Goal: Task Accomplishment & Management: Use online tool/utility

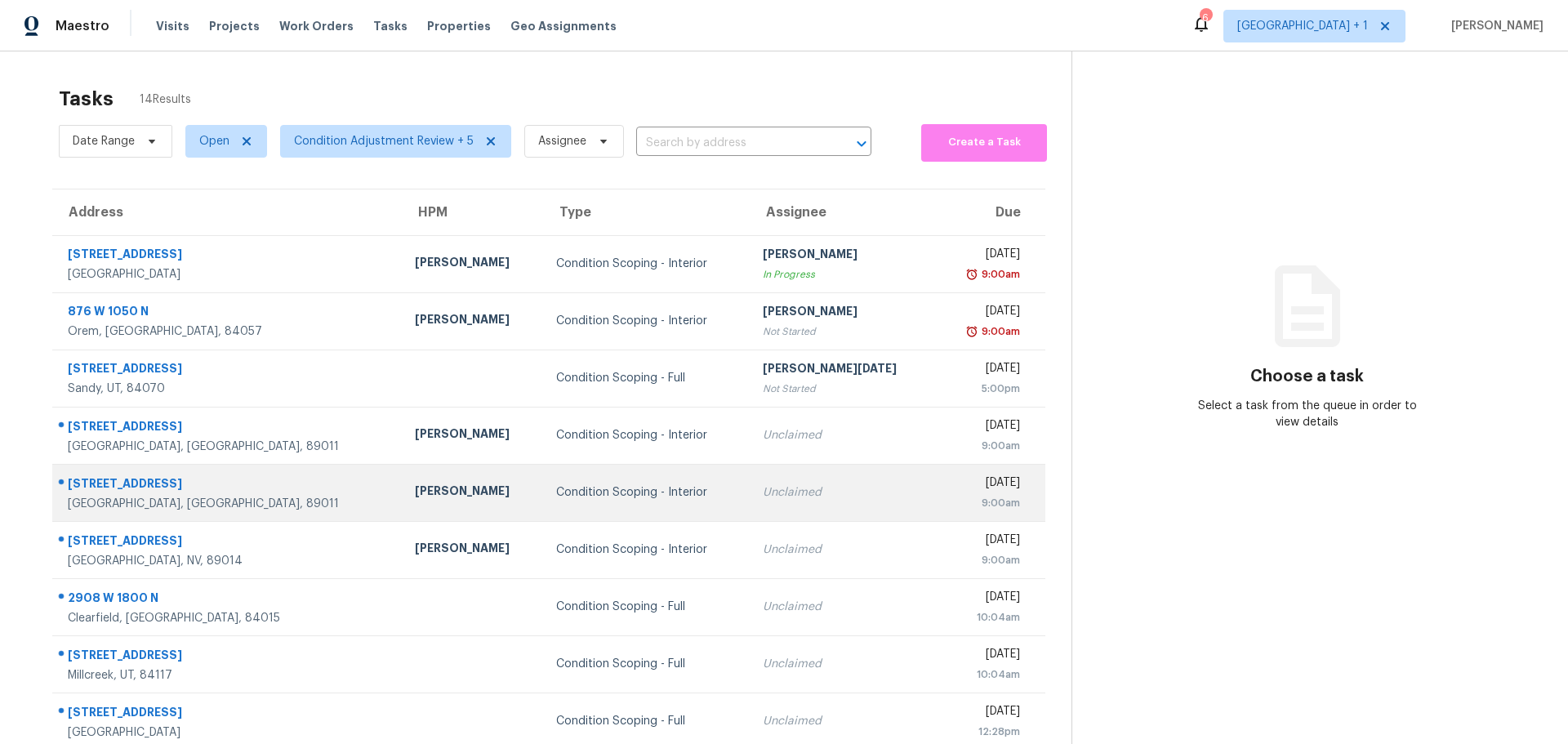
scroll to position [120, 0]
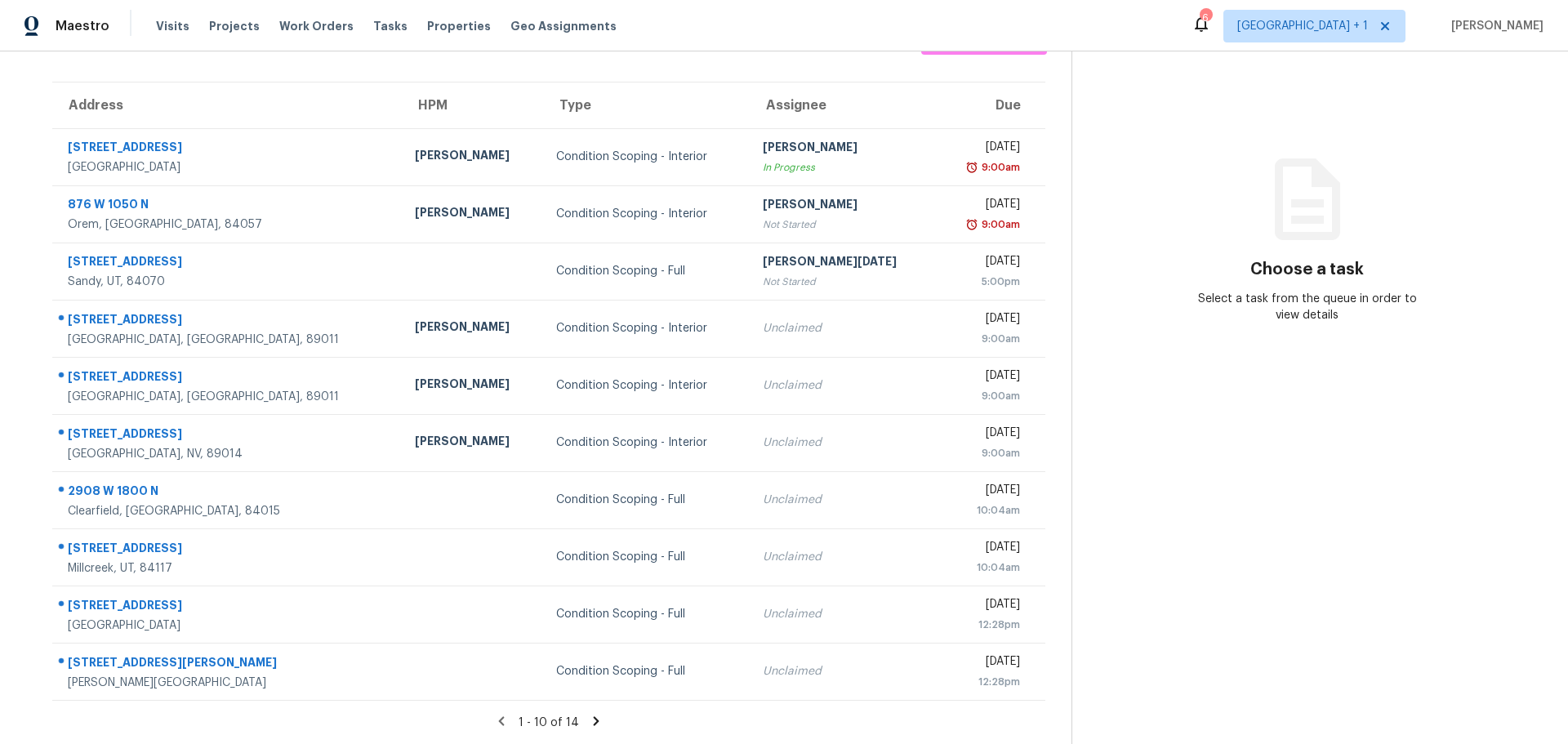
click at [592, 714] on icon at bounding box center [596, 720] width 15 height 15
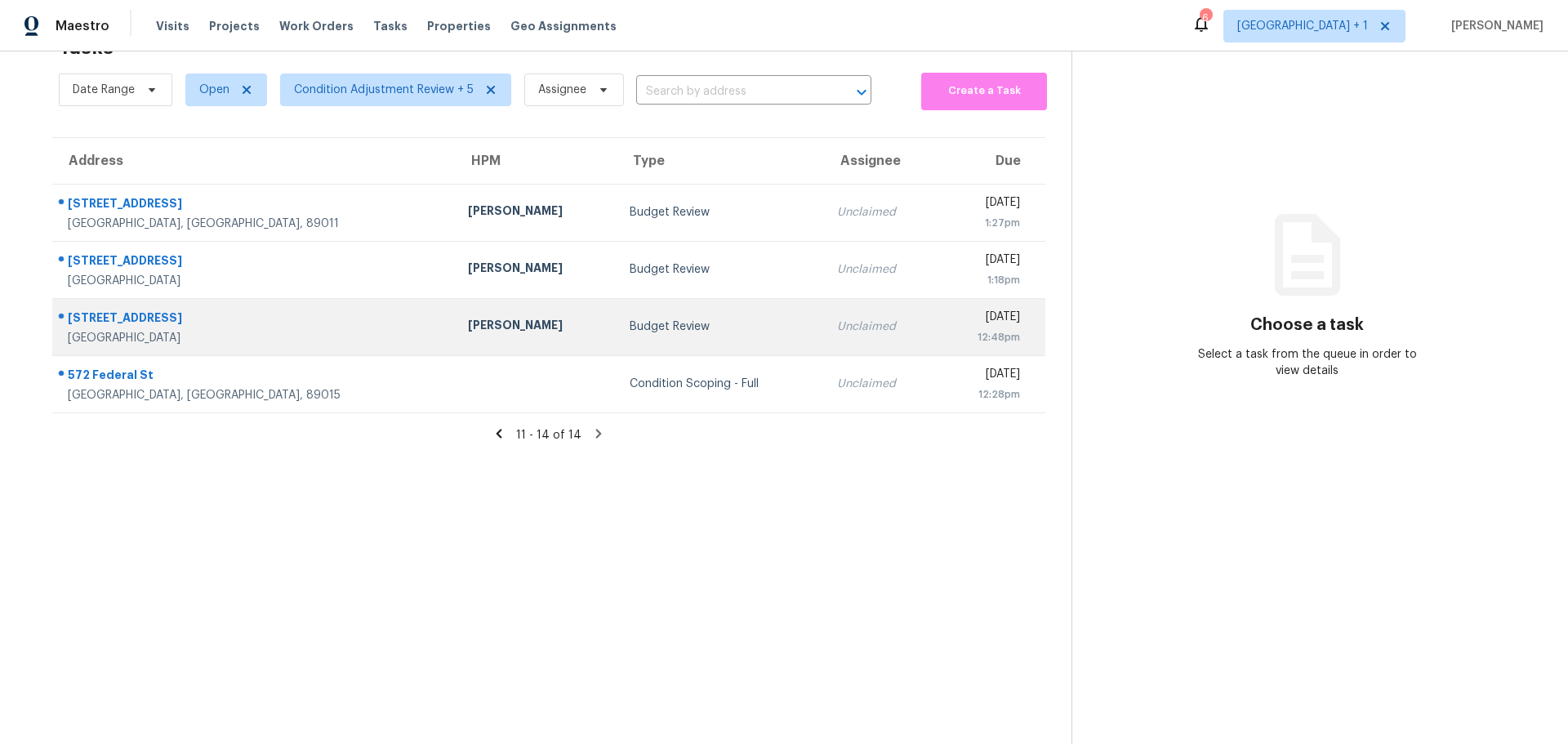
click at [630, 319] on div "Budget Review" at bounding box center [720, 327] width 182 height 17
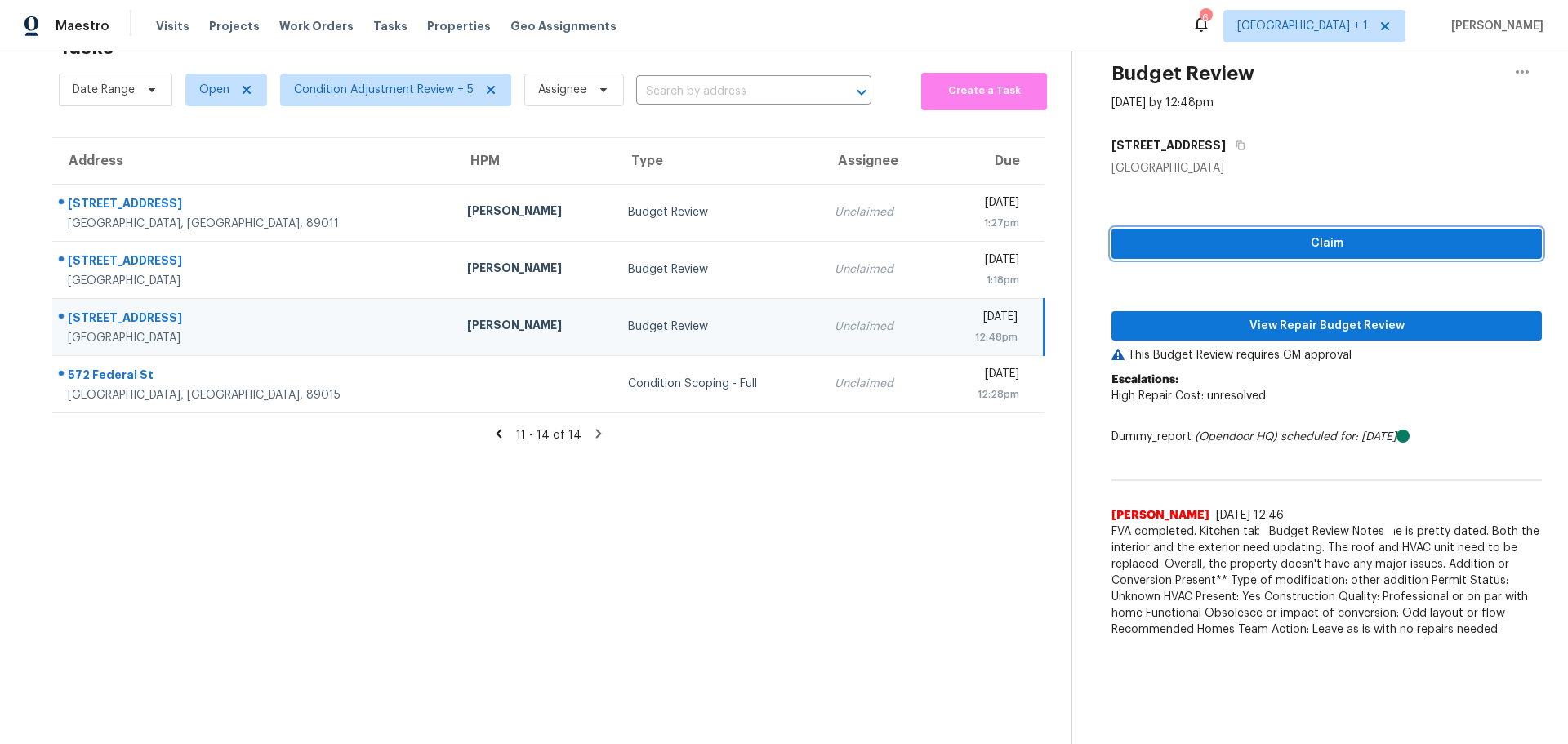
click at [1385, 234] on span "Claim" at bounding box center [1327, 243] width 404 height 21
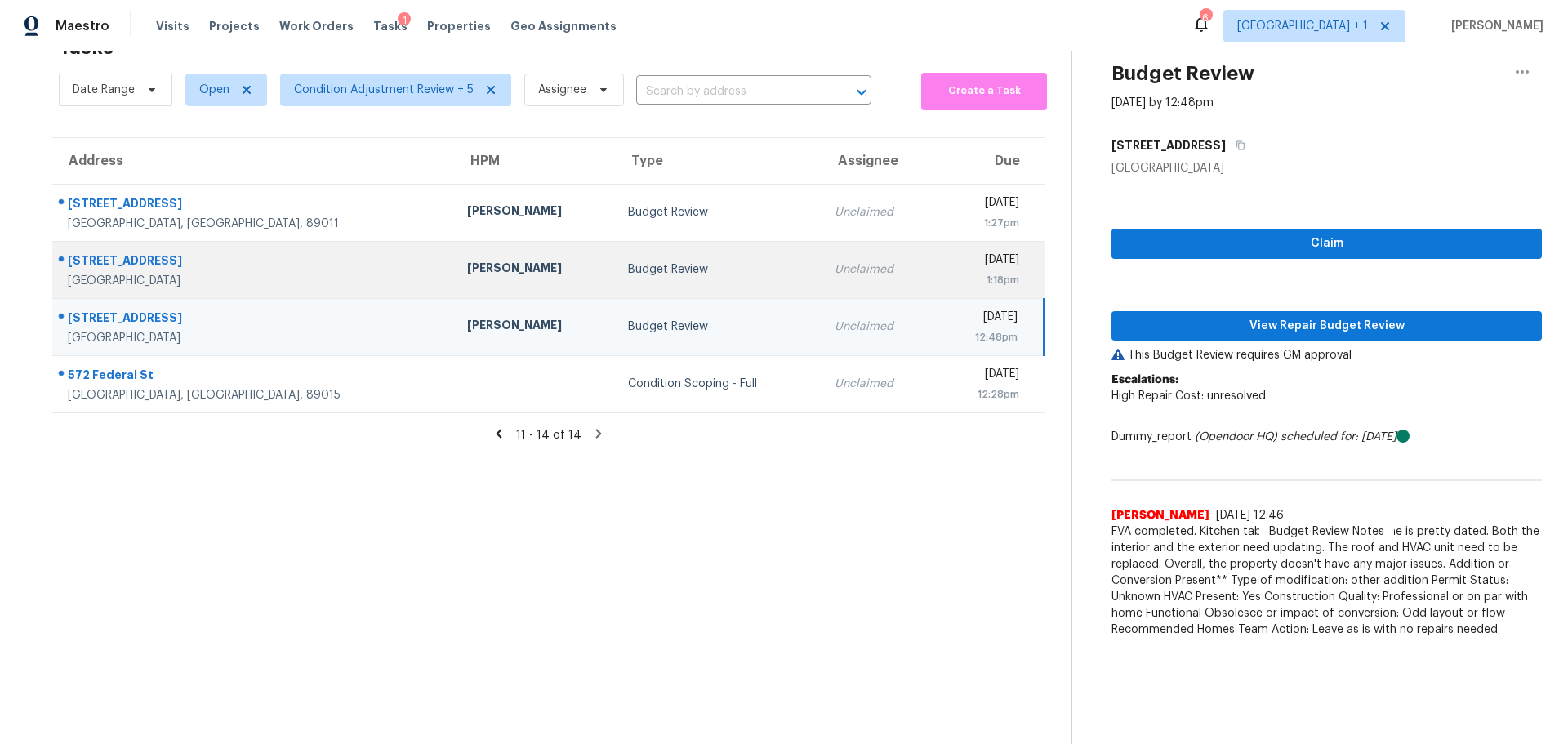
click at [825, 250] on td "Unclaimed" at bounding box center [878, 269] width 114 height 57
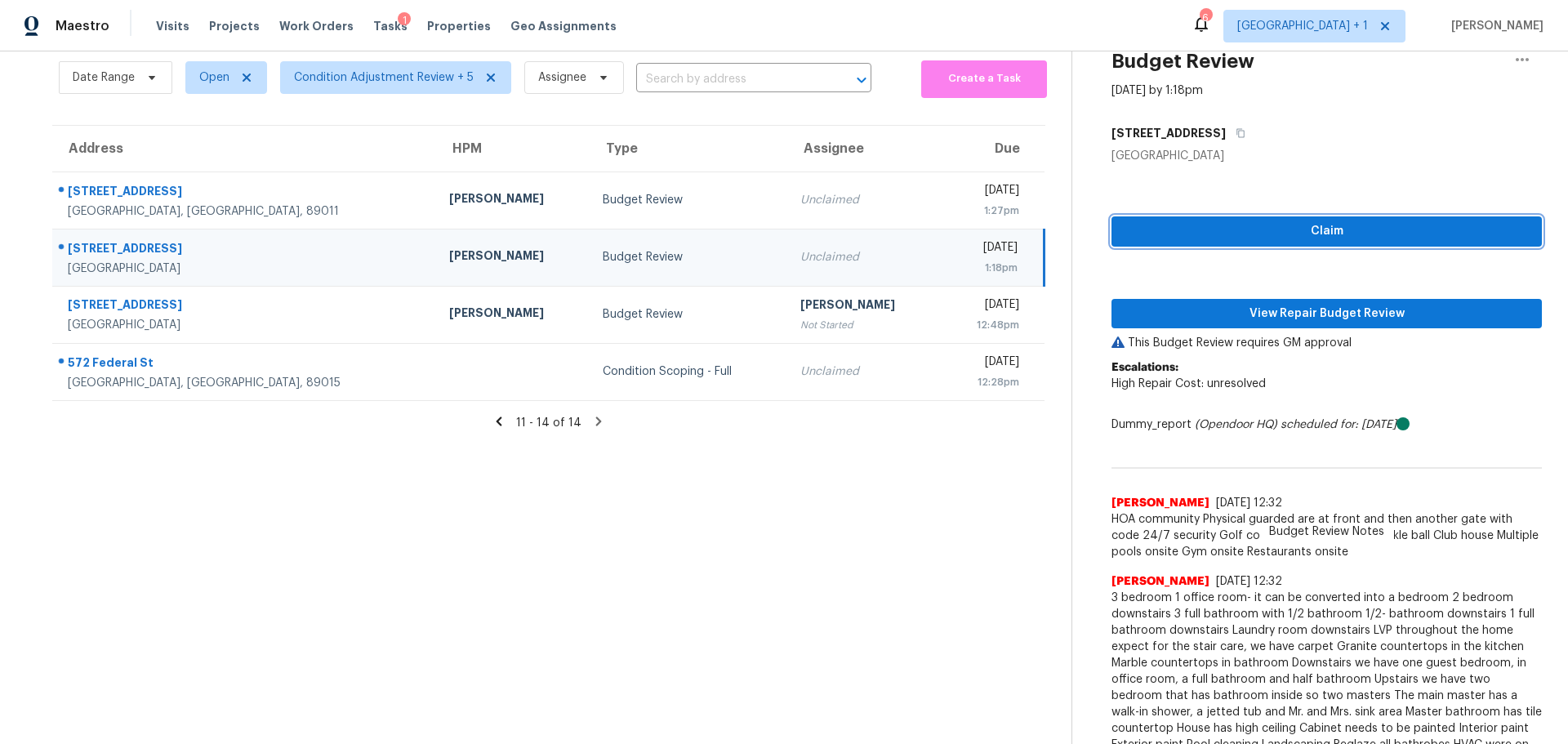
click at [1256, 231] on span "Claim" at bounding box center [1327, 232] width 404 height 21
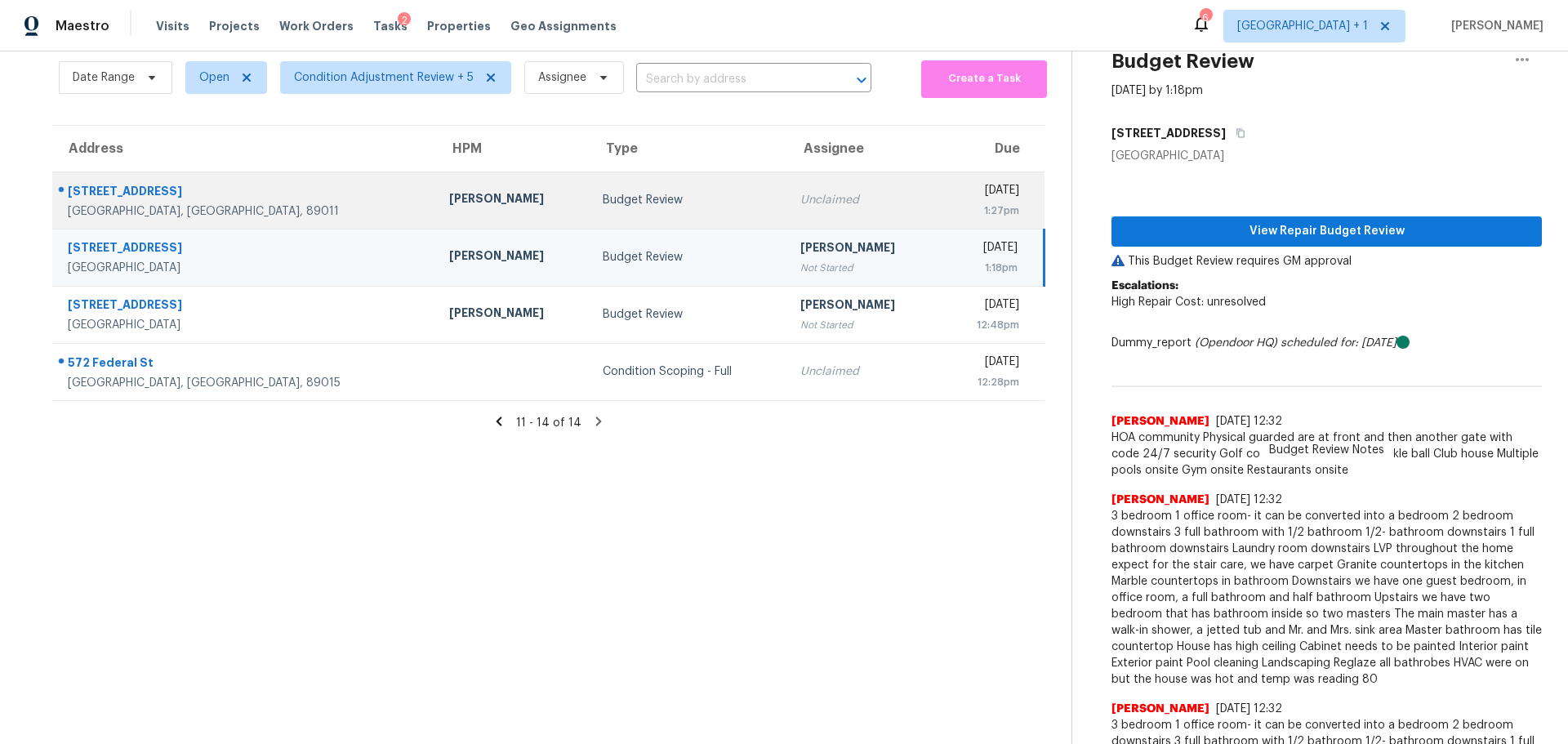
click at [829, 191] on td "Unclaimed" at bounding box center [863, 200] width 153 height 57
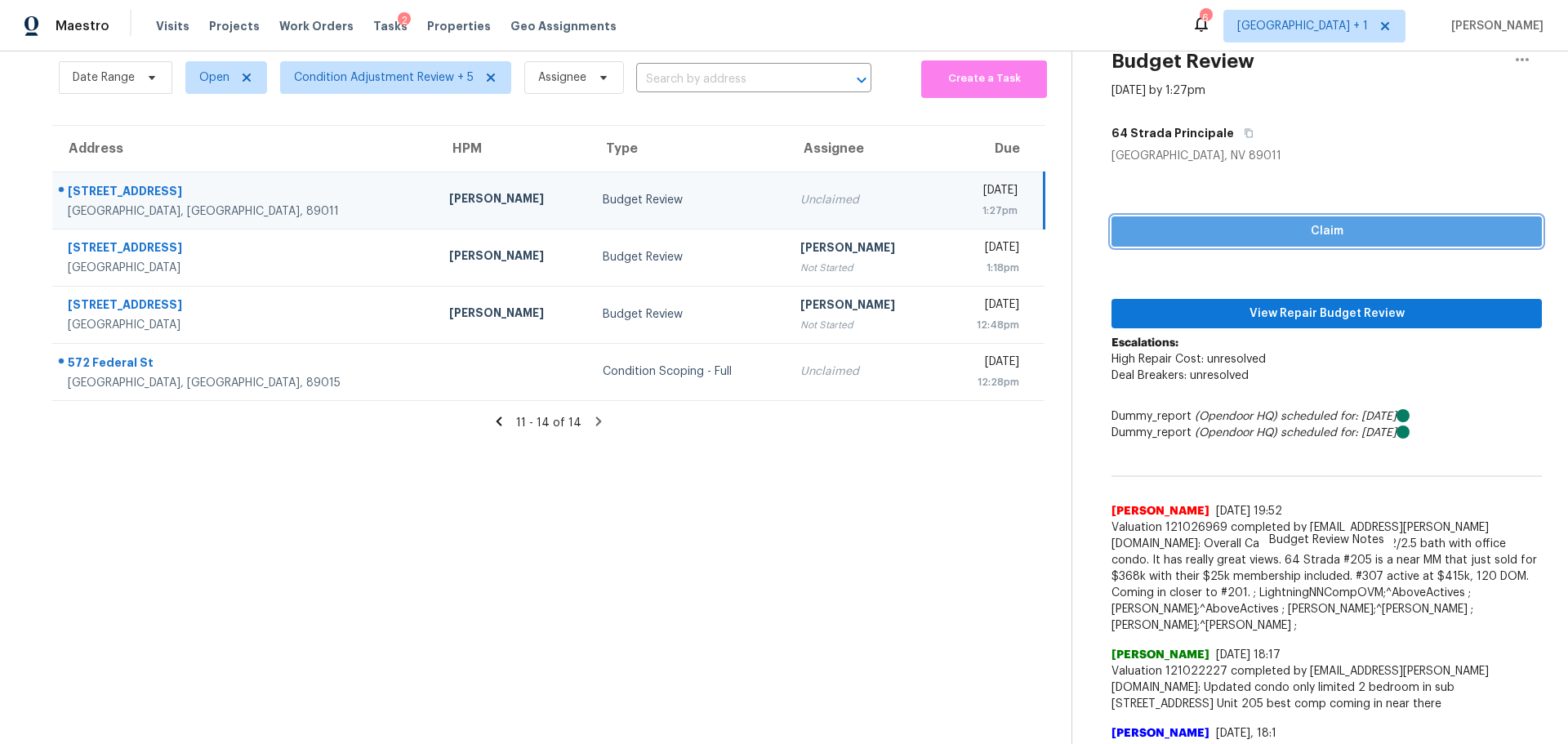
click at [1297, 229] on span "Claim" at bounding box center [1327, 232] width 404 height 21
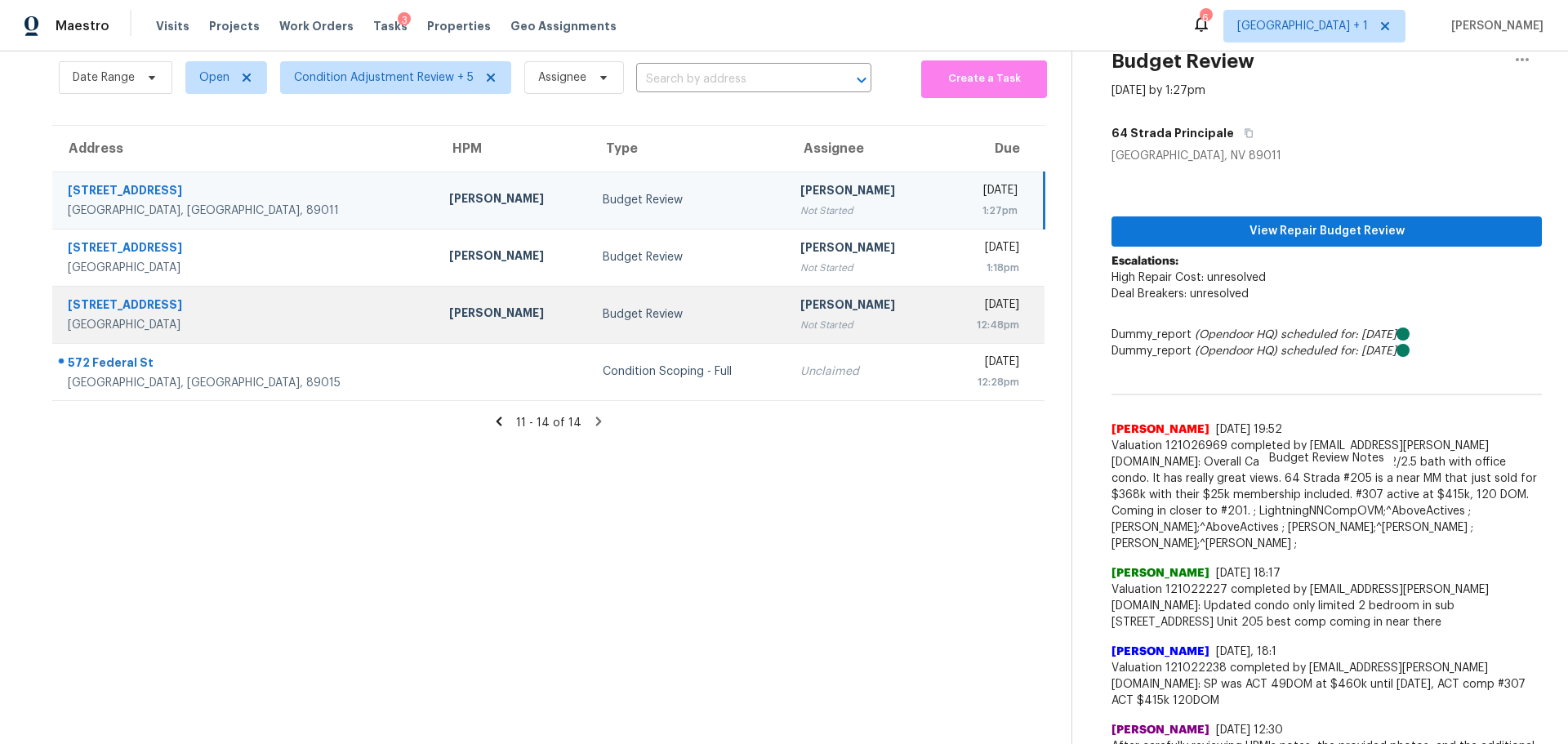
click at [218, 314] on div "[STREET_ADDRESS]" at bounding box center [245, 306] width 355 height 21
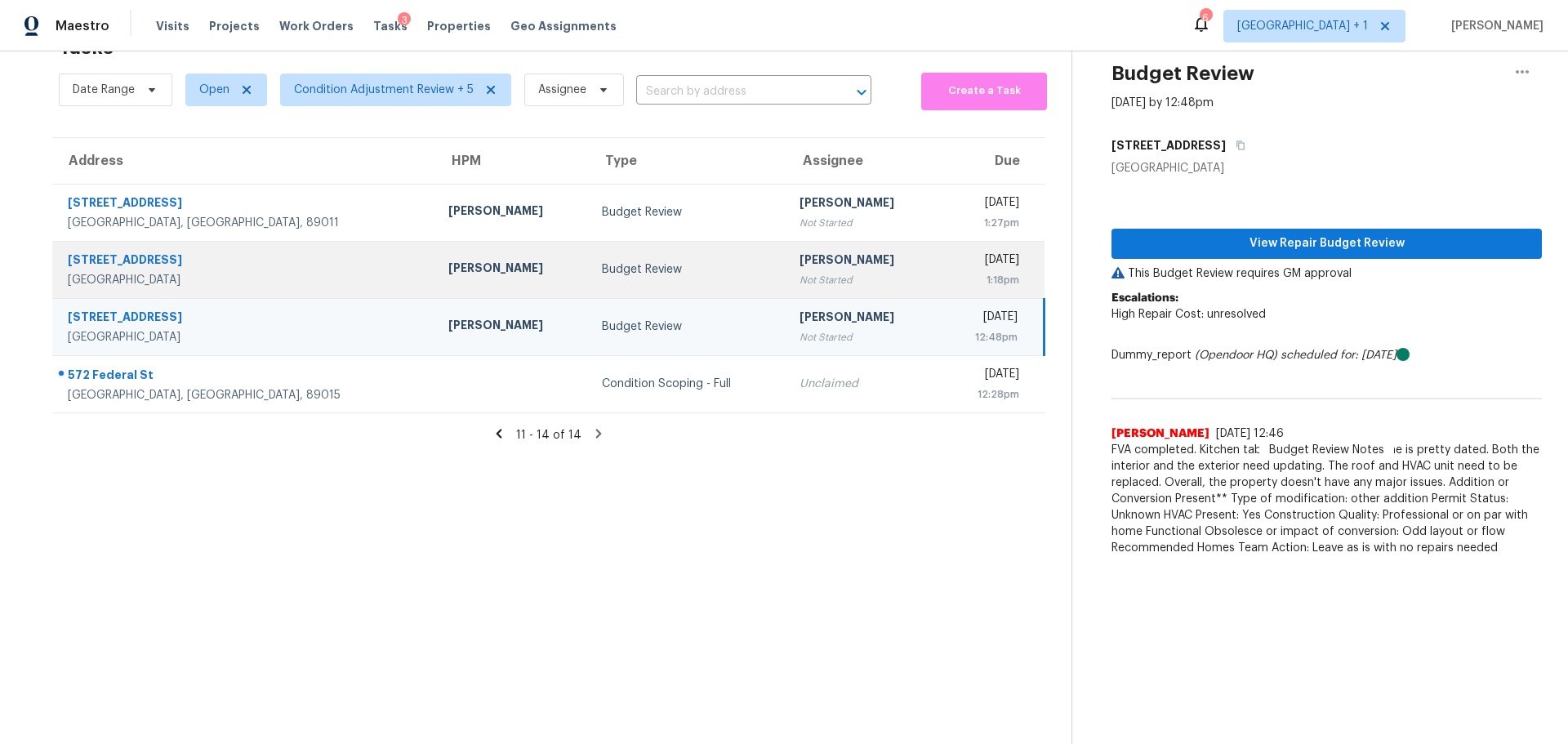
click at [207, 251] on div "5228 Painted Lakes Way" at bounding box center [244, 261] width 354 height 21
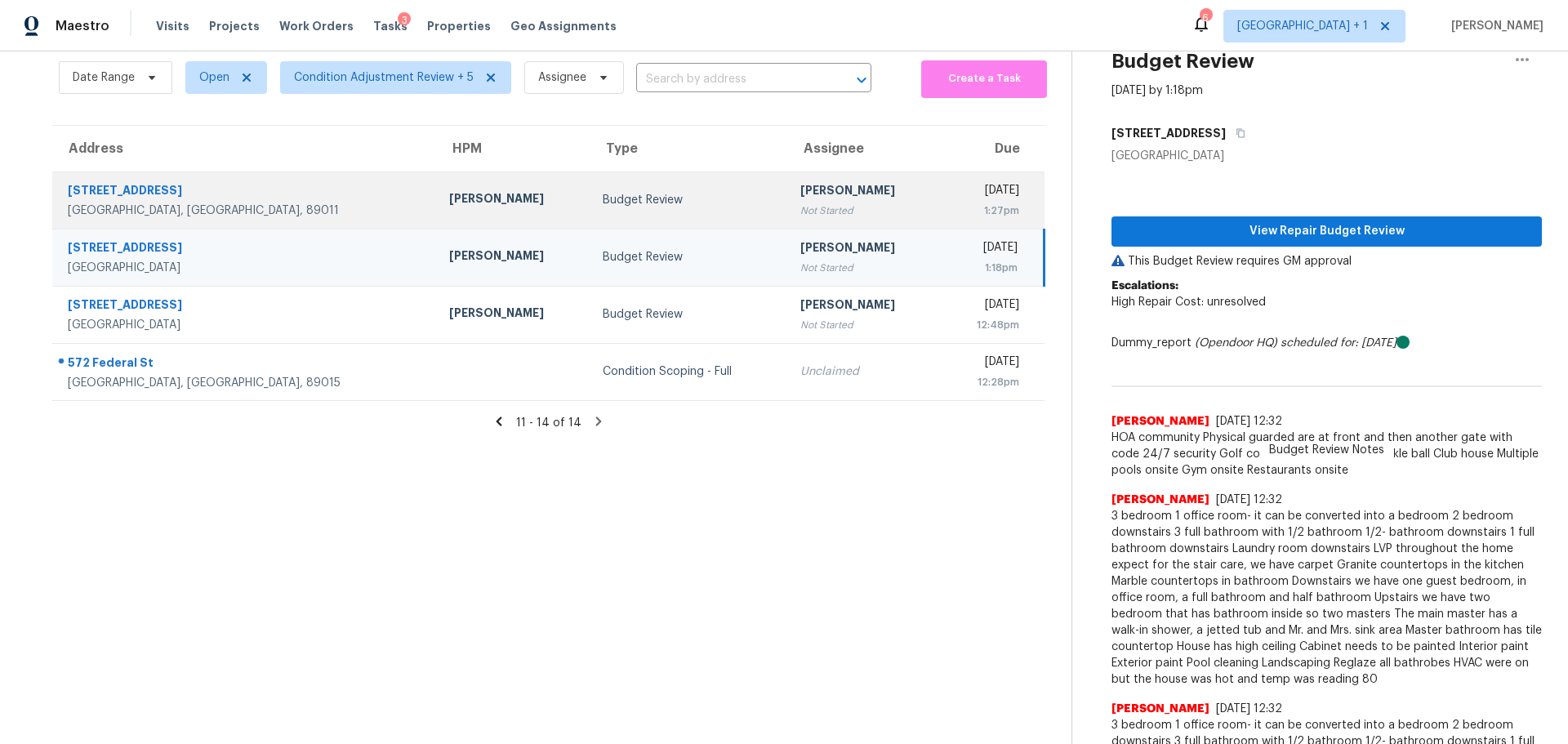
click at [236, 185] on div "64 Strada Principale Unit 206" at bounding box center [245, 192] width 355 height 21
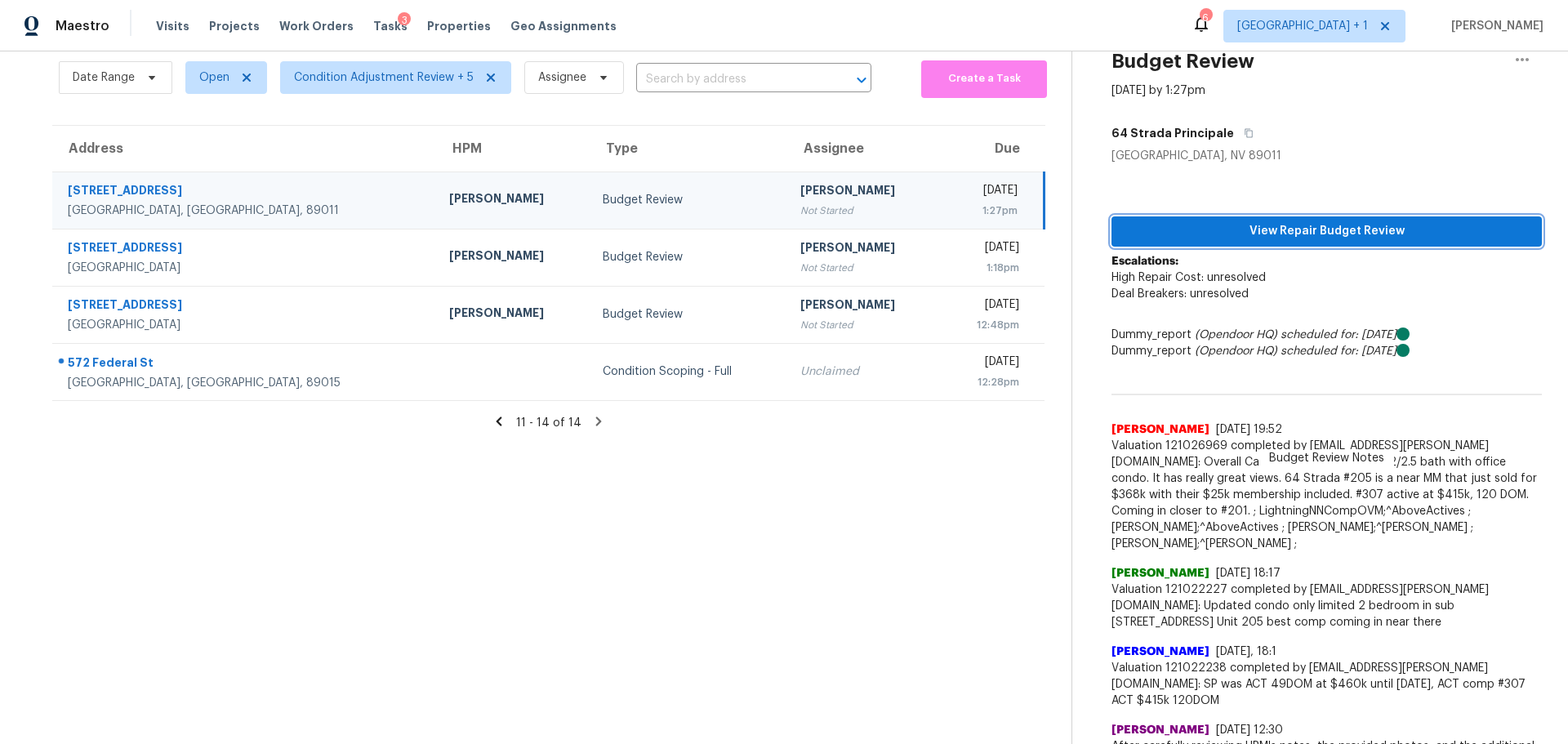
click at [1335, 237] on span "View Repair Budget Review" at bounding box center [1327, 232] width 404 height 21
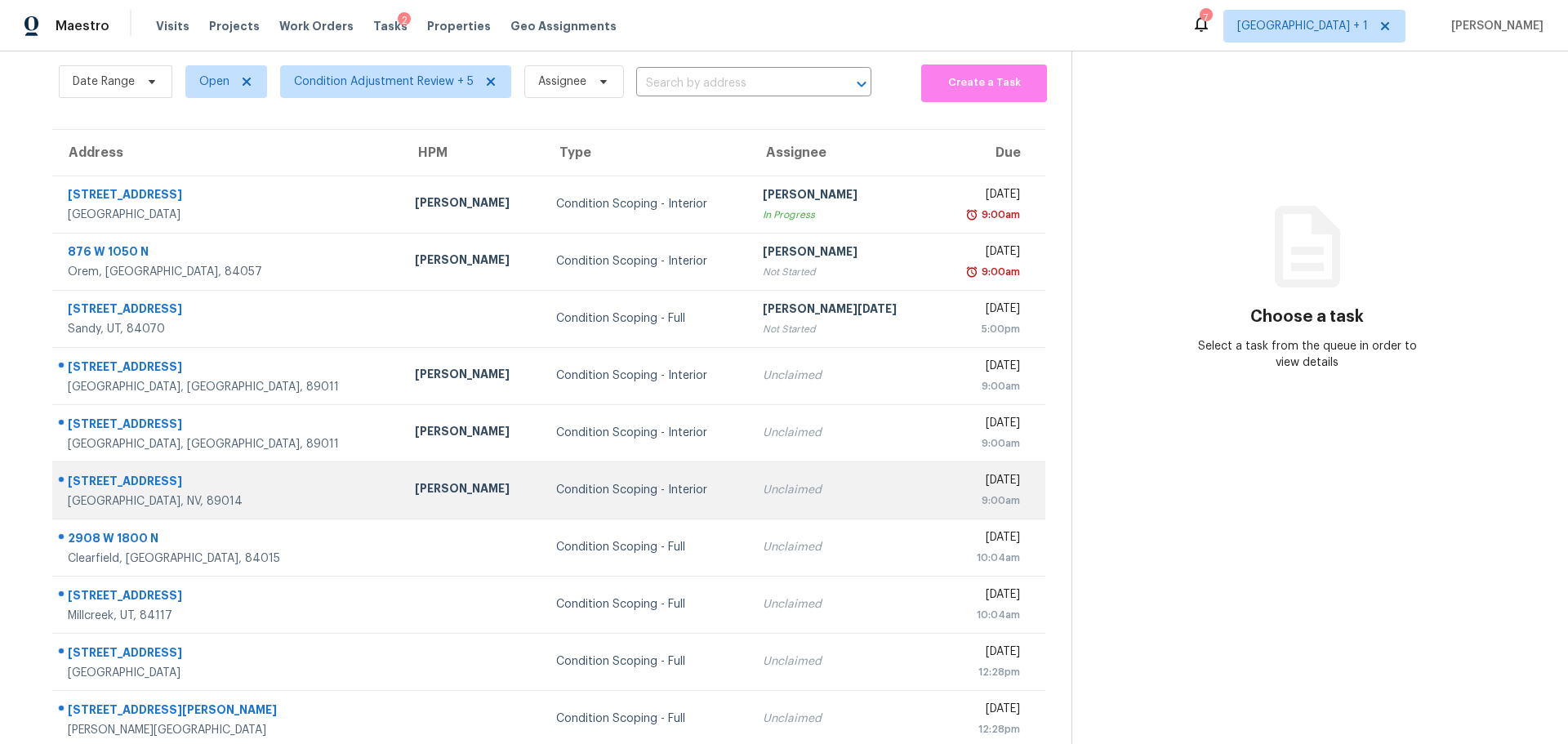
scroll to position [120, 0]
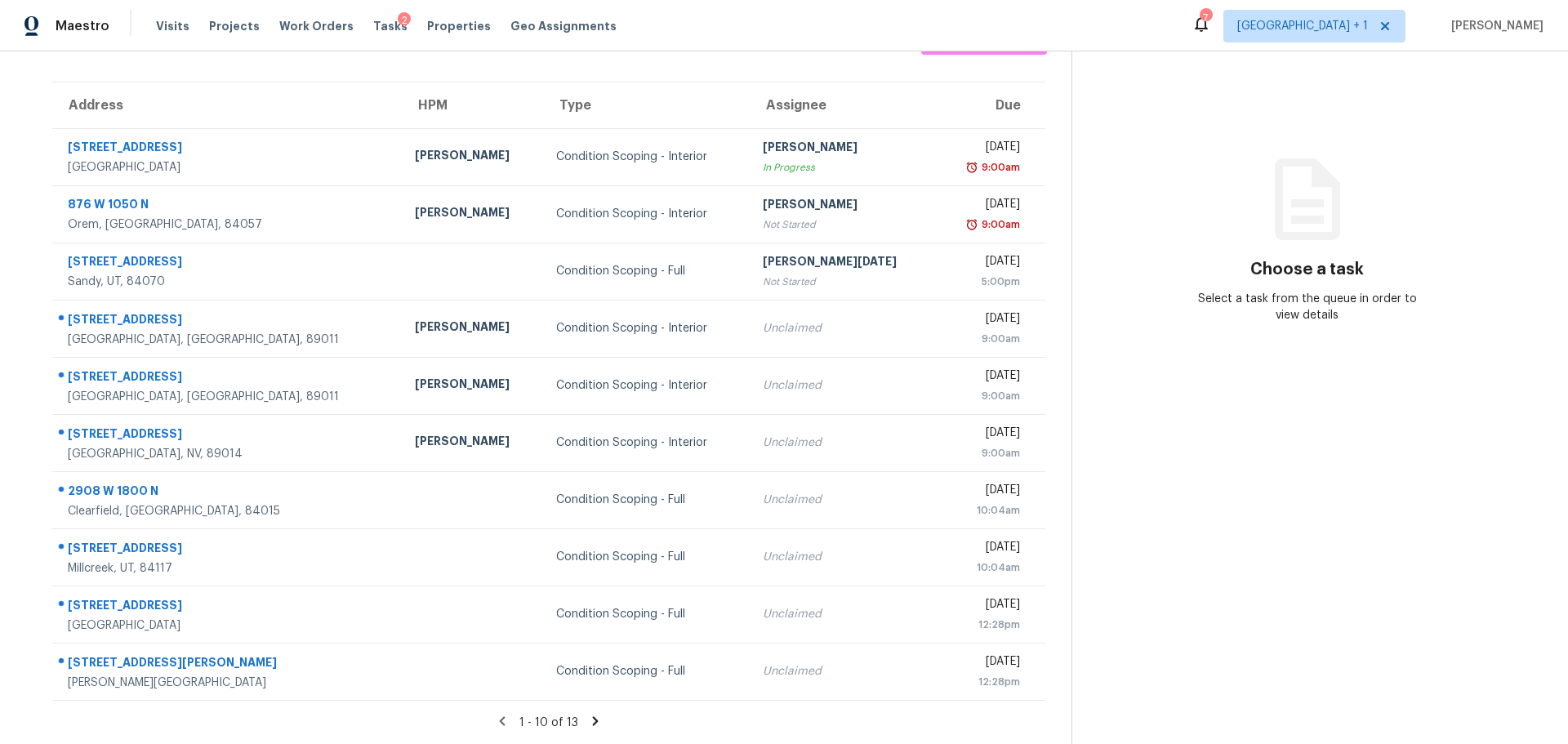
click at [588, 714] on icon at bounding box center [595, 720] width 15 height 15
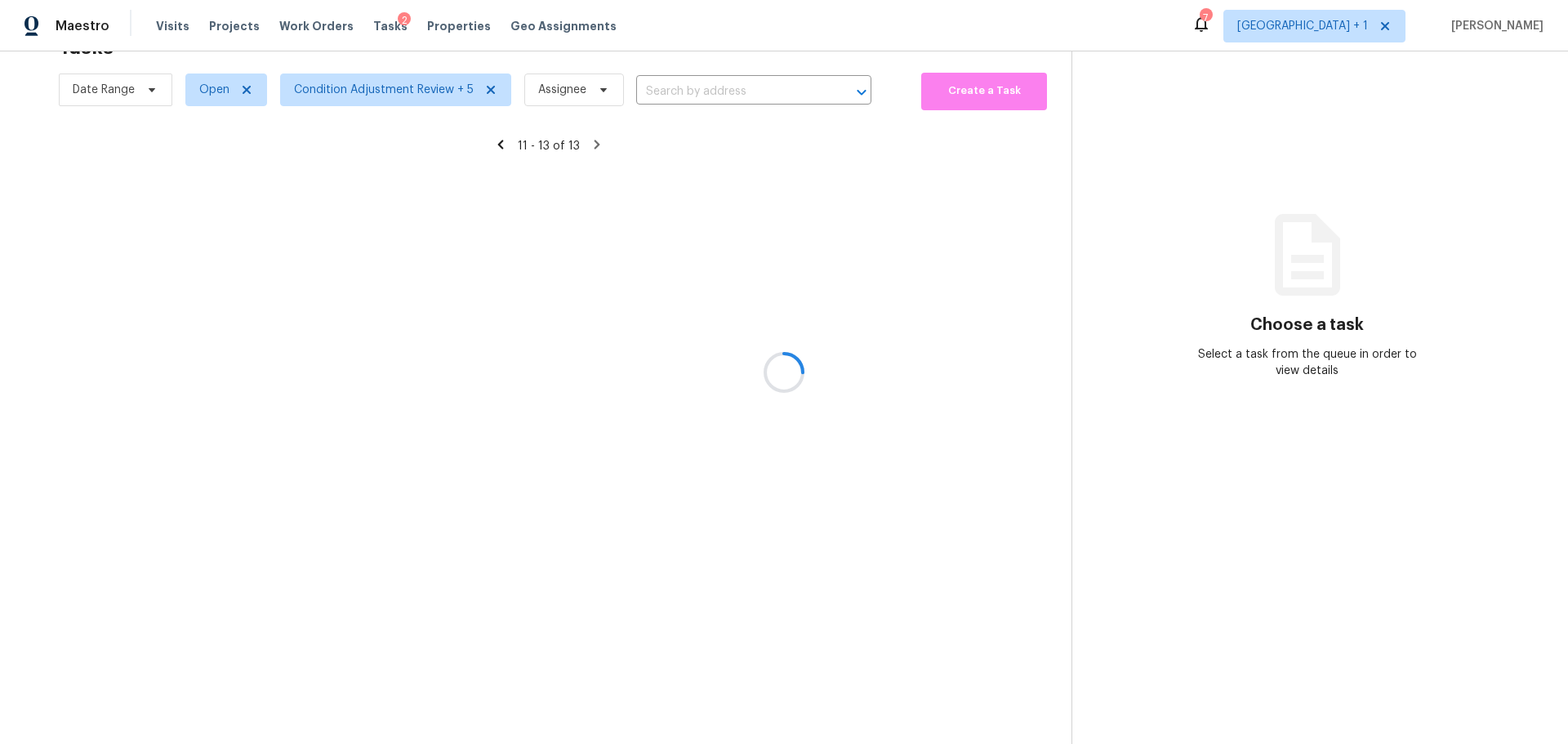
scroll to position [64, 0]
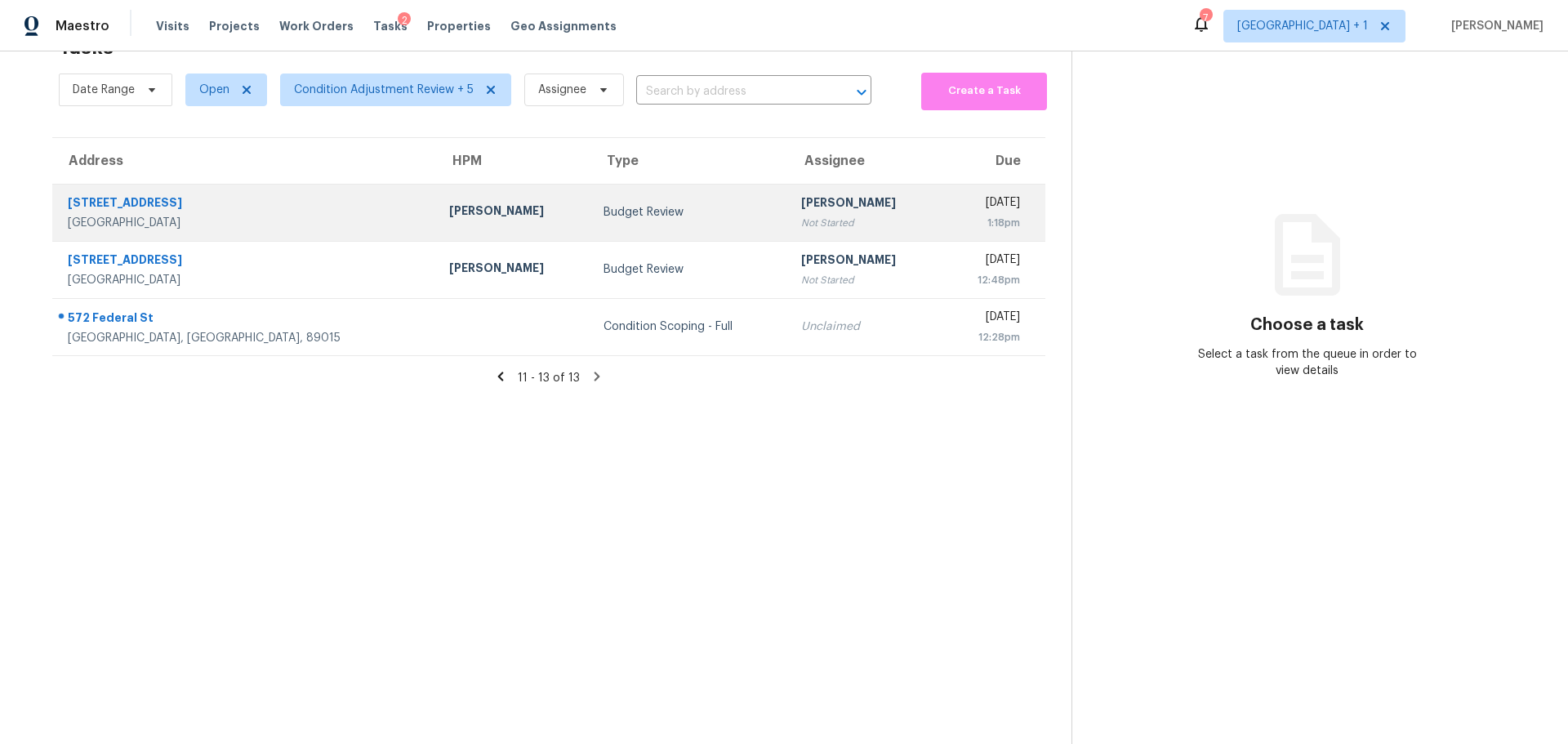
click at [436, 188] on td "[PERSON_NAME]" at bounding box center [512, 212] width 154 height 57
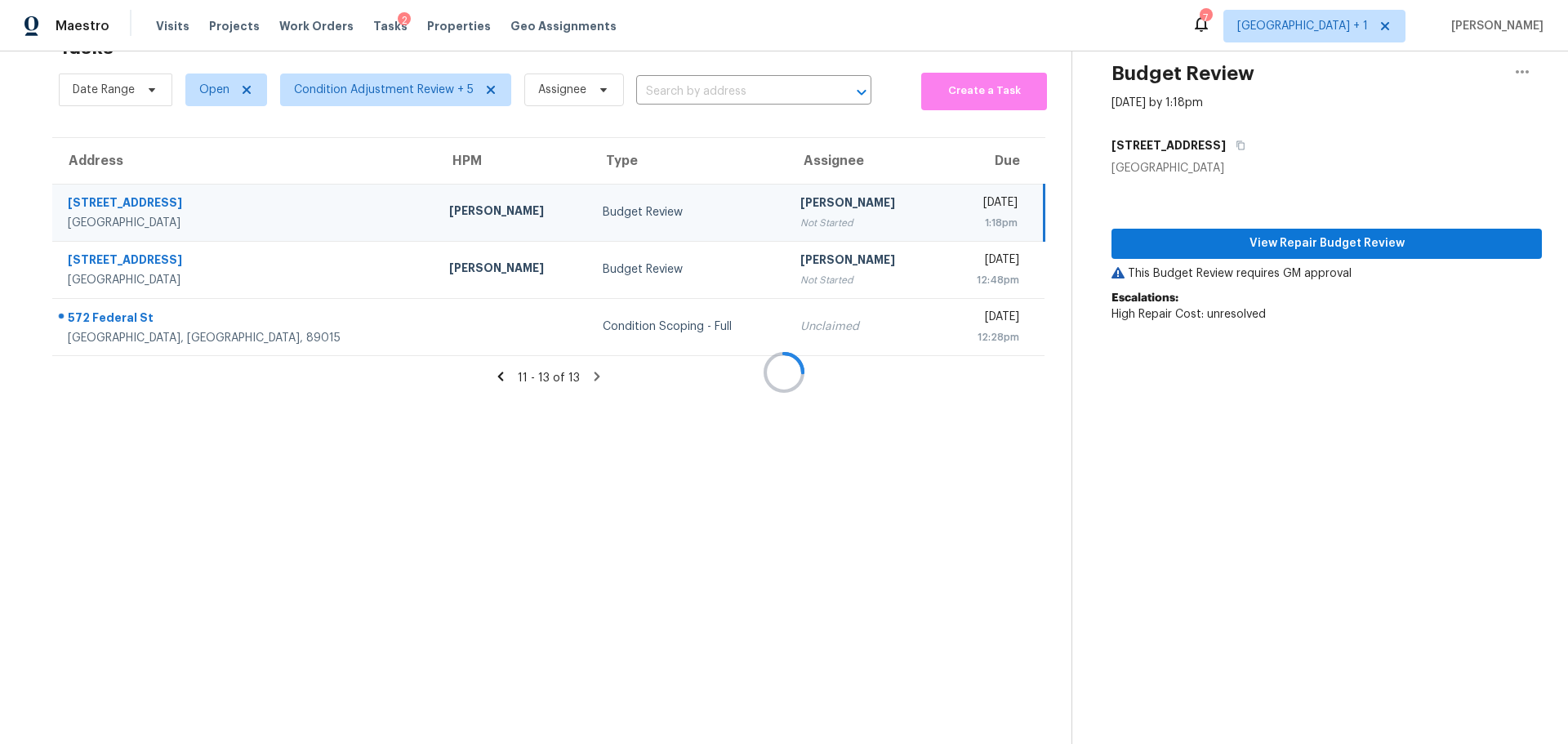
scroll to position [120, 0]
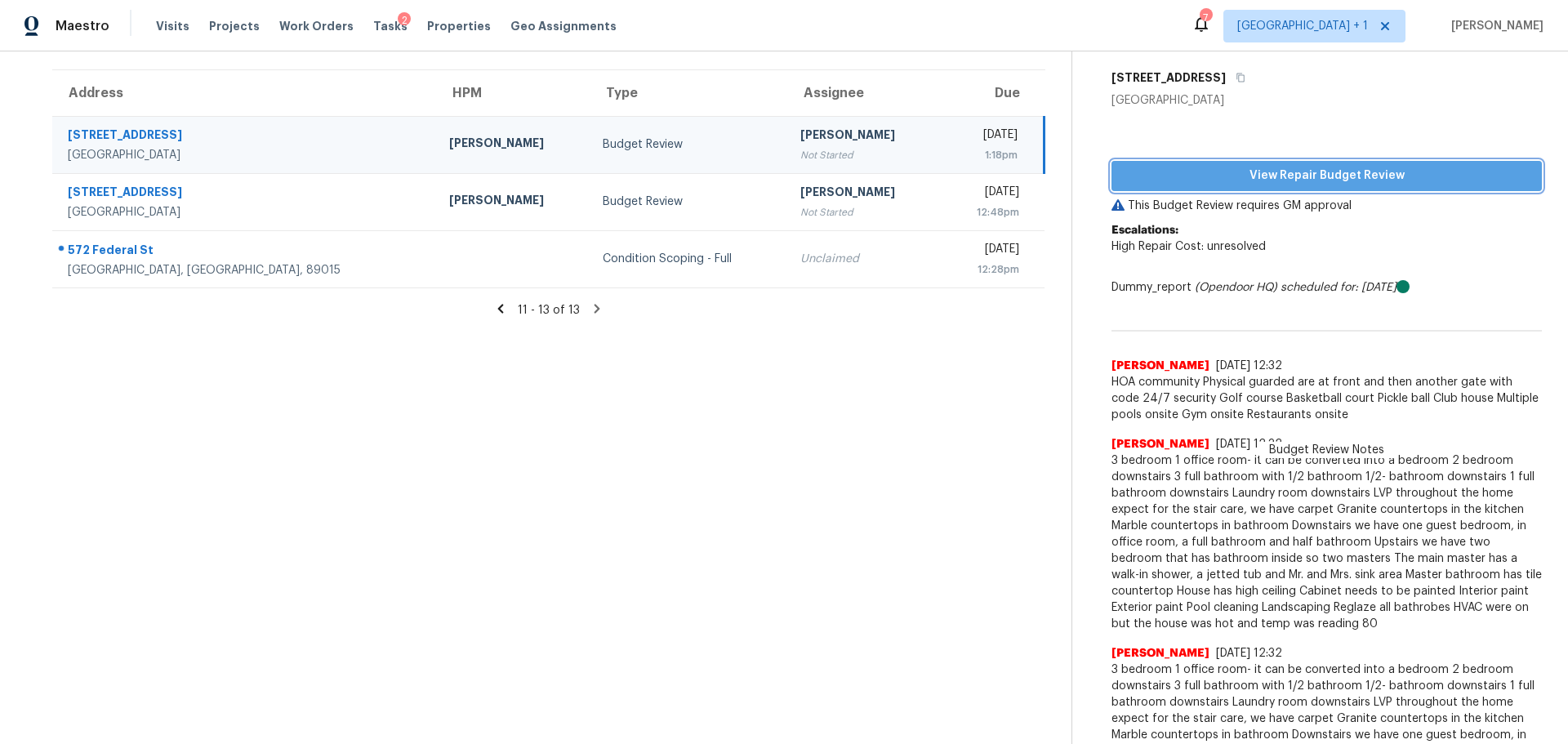
click at [1158, 171] on span "View Repair Budget Review" at bounding box center [1327, 176] width 404 height 21
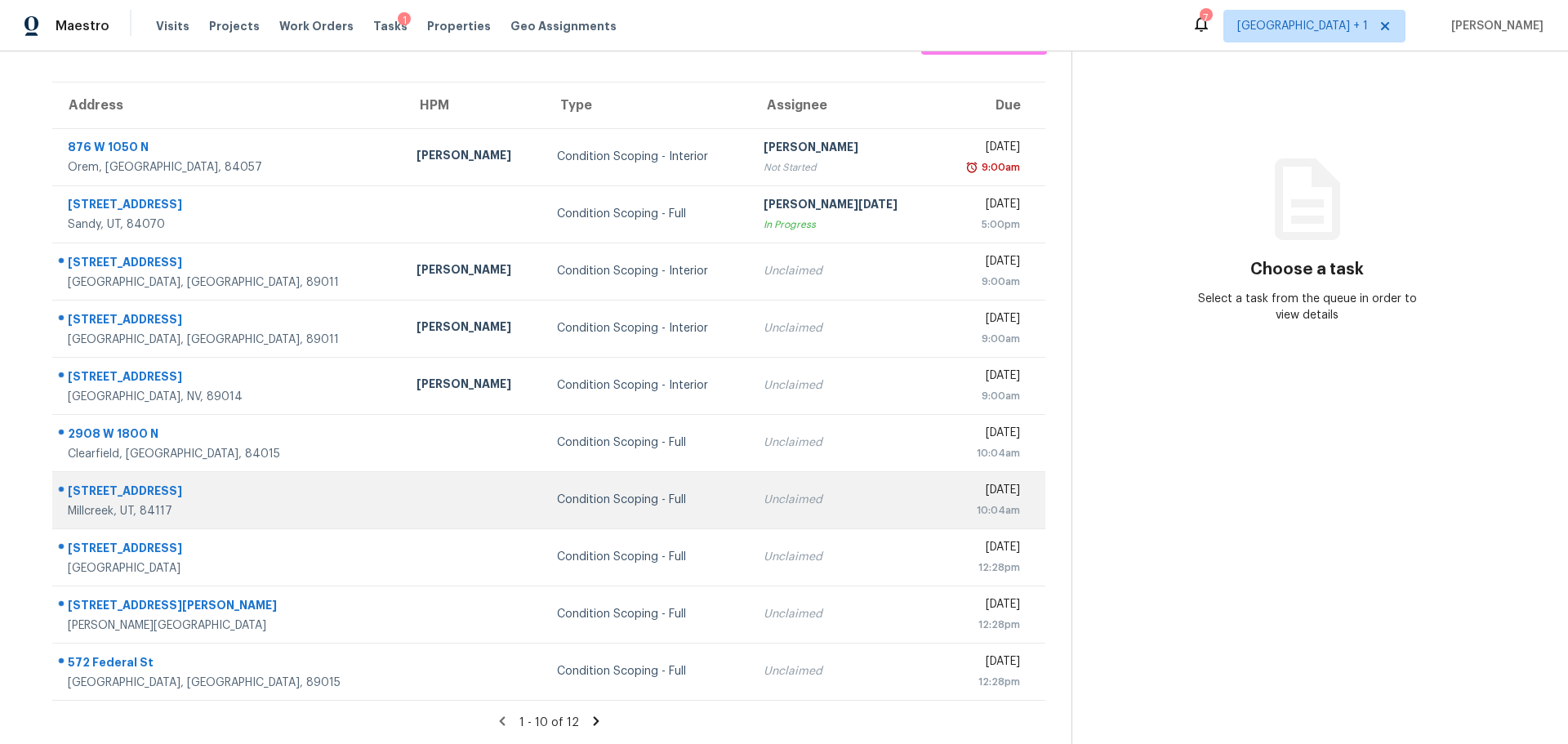
scroll to position [120, 0]
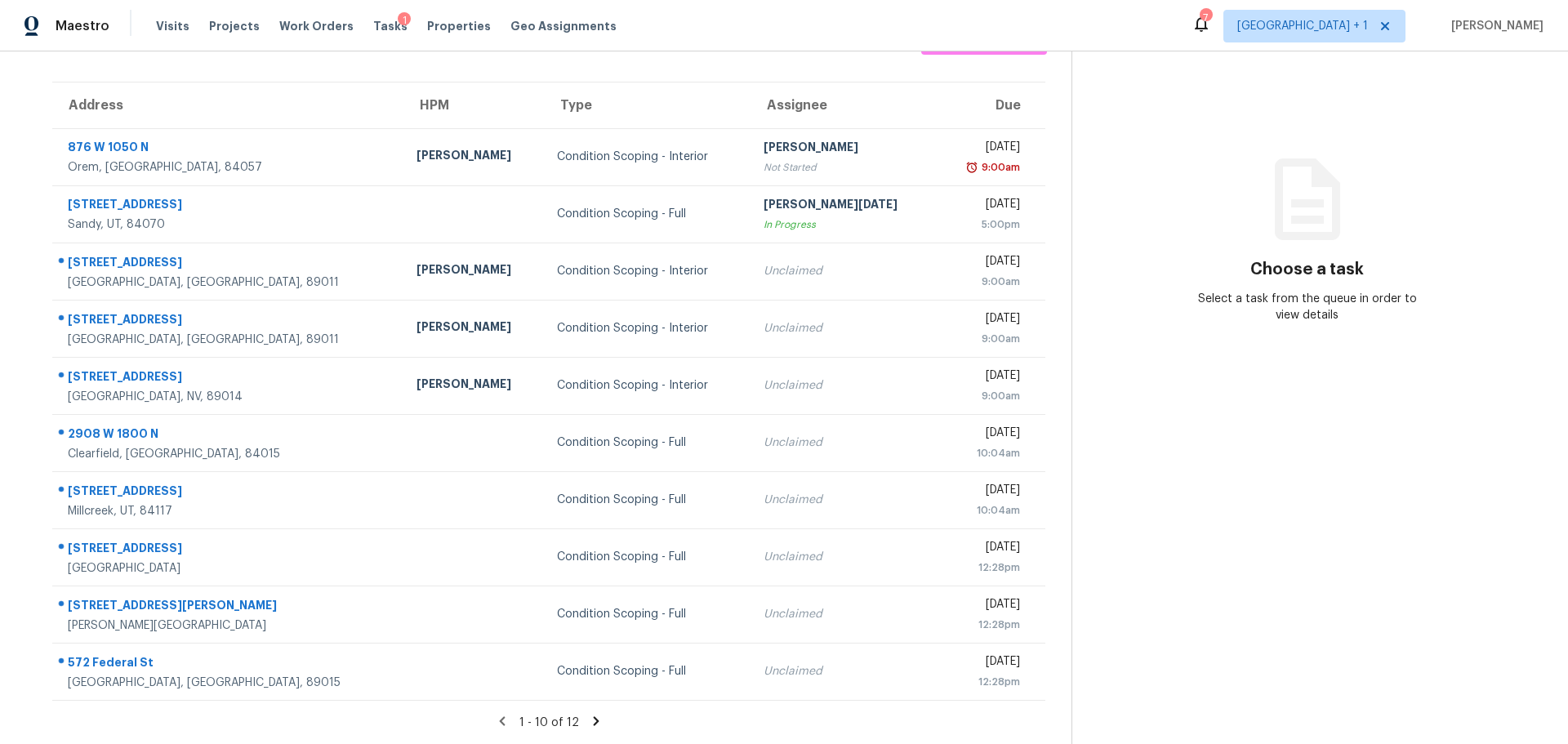
click at [592, 714] on icon at bounding box center [596, 720] width 15 height 15
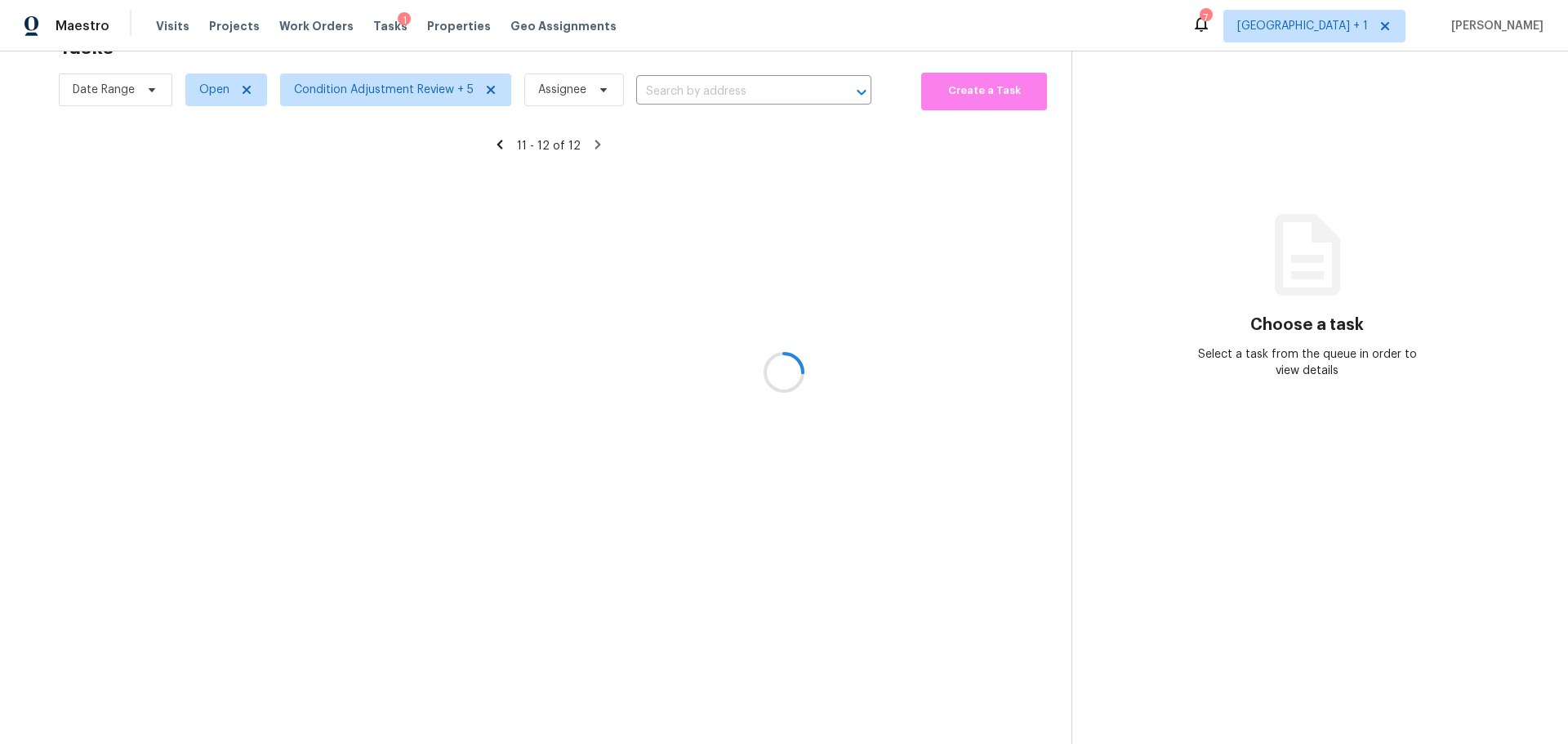
scroll to position [64, 0]
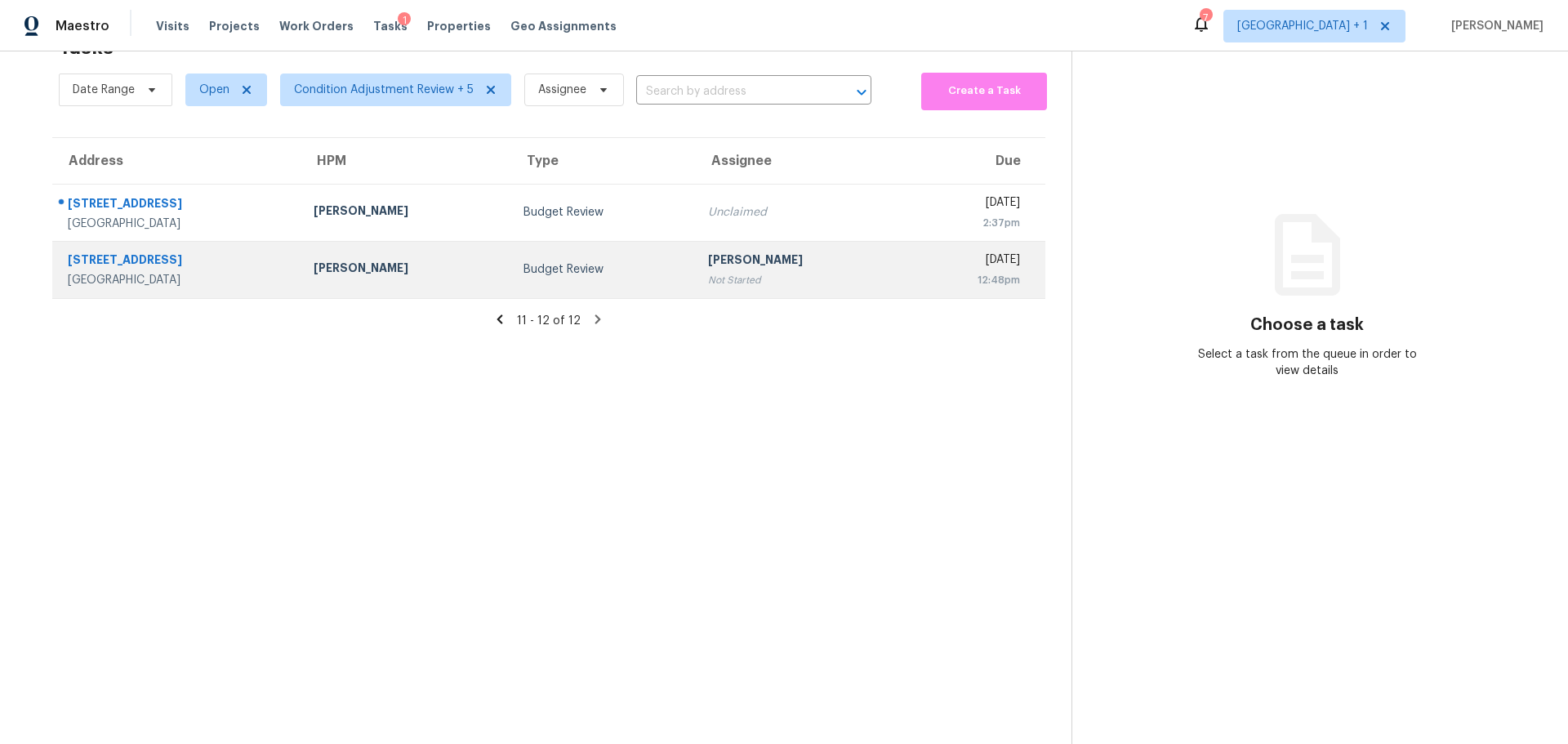
click at [483, 265] on td "[PERSON_NAME]" at bounding box center [405, 269] width 210 height 57
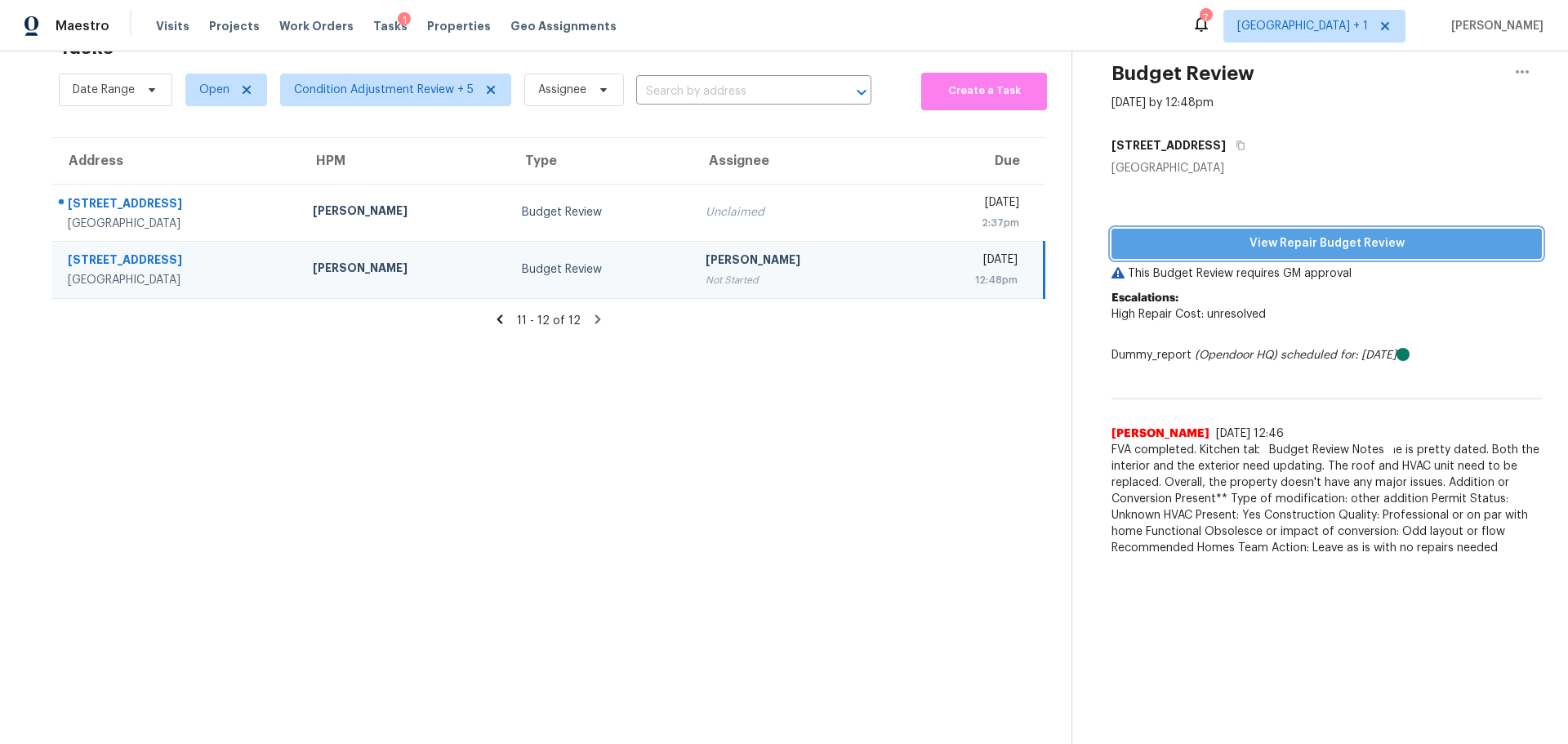
click at [1181, 235] on span "View Repair Budget Review" at bounding box center [1327, 243] width 404 height 21
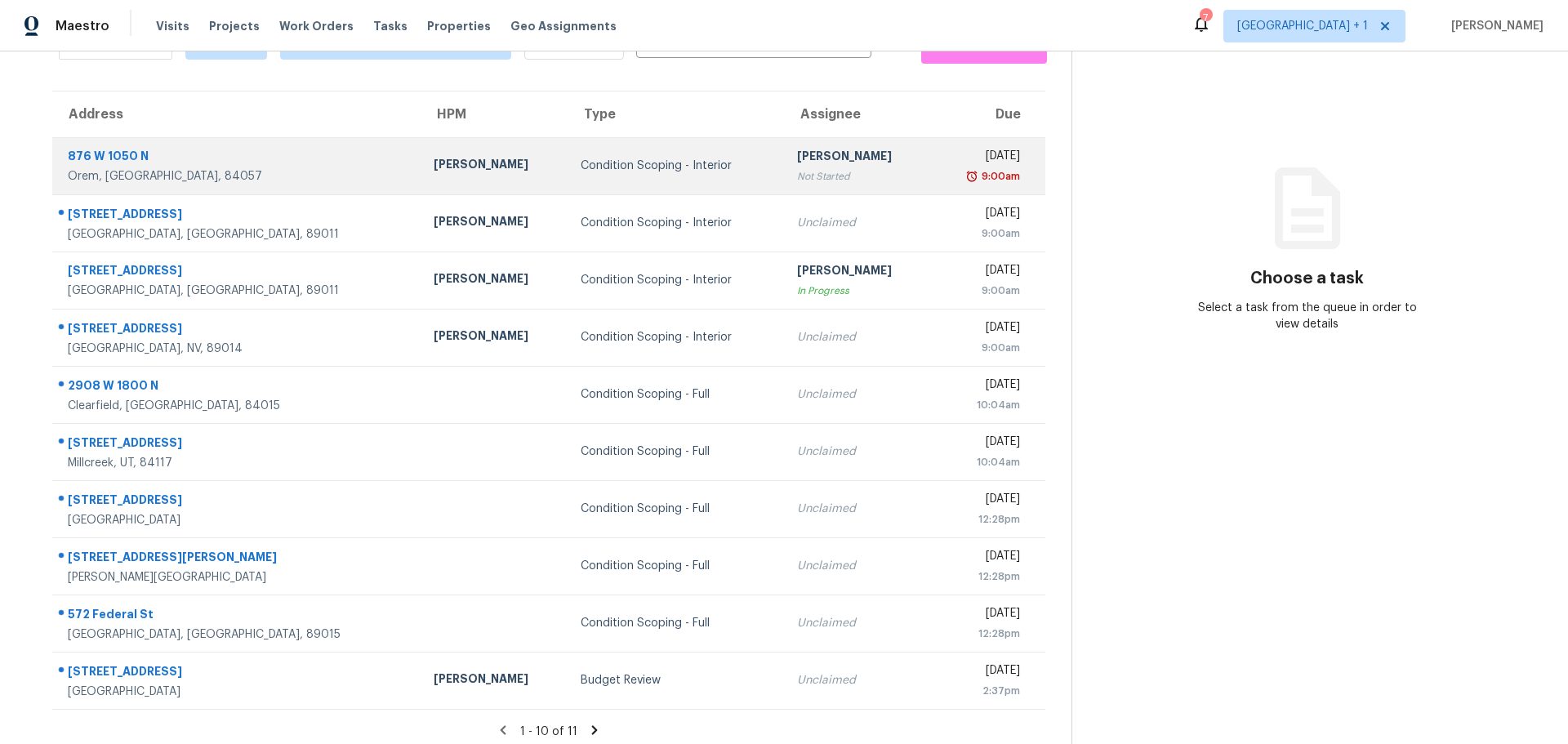
scroll to position [120, 0]
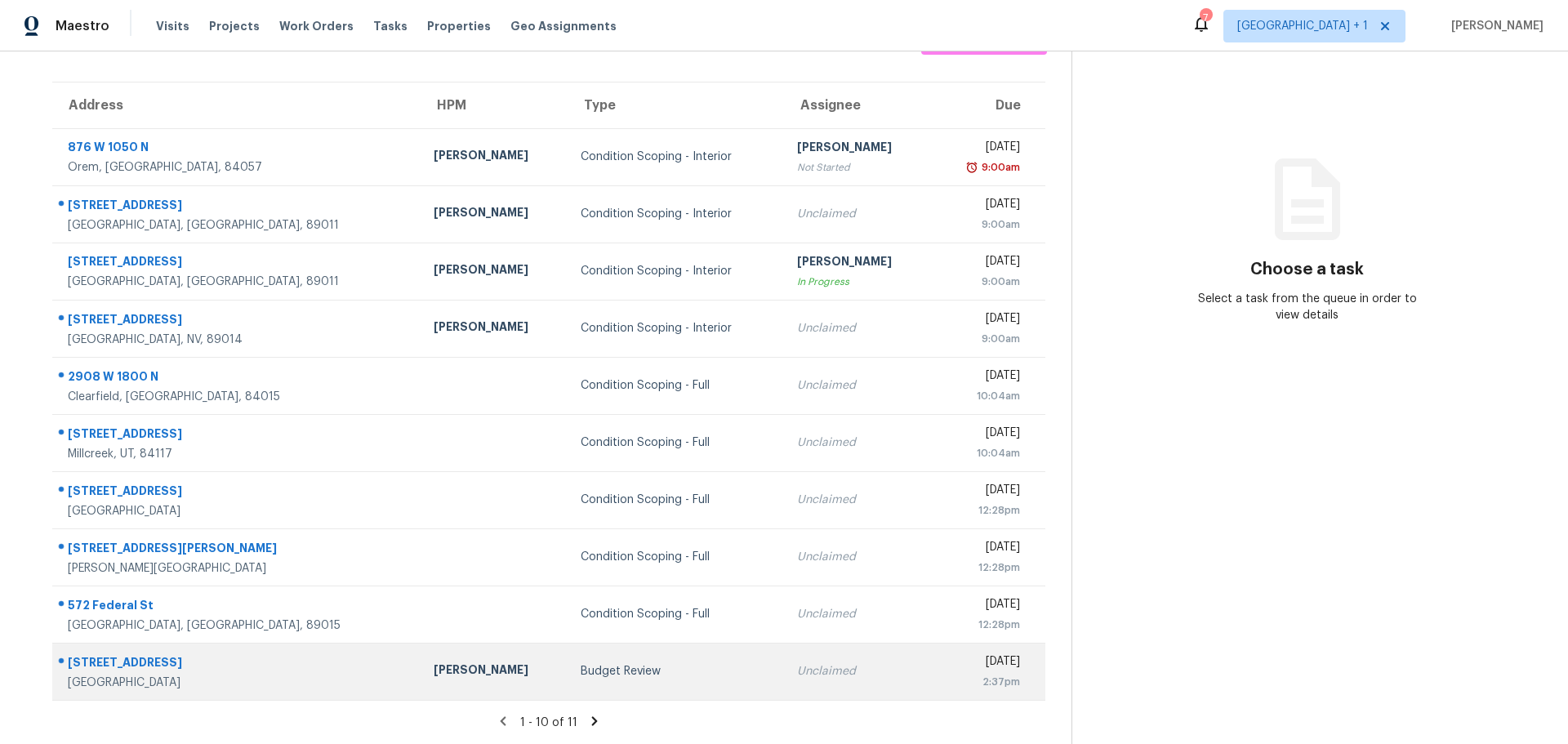
click at [567, 655] on td "Budget Review" at bounding box center [675, 671] width 217 height 57
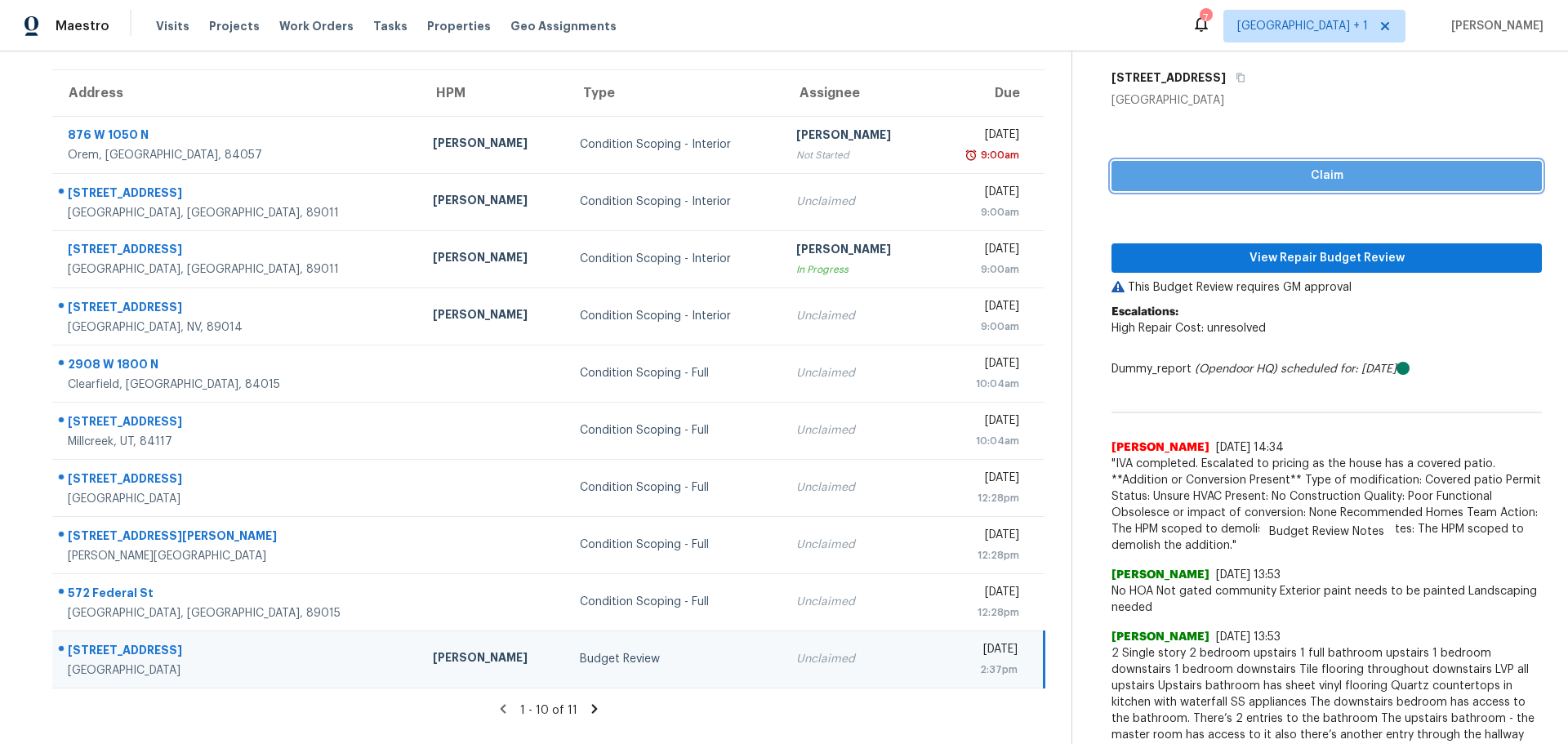
click at [1328, 181] on span "Claim" at bounding box center [1327, 176] width 404 height 21
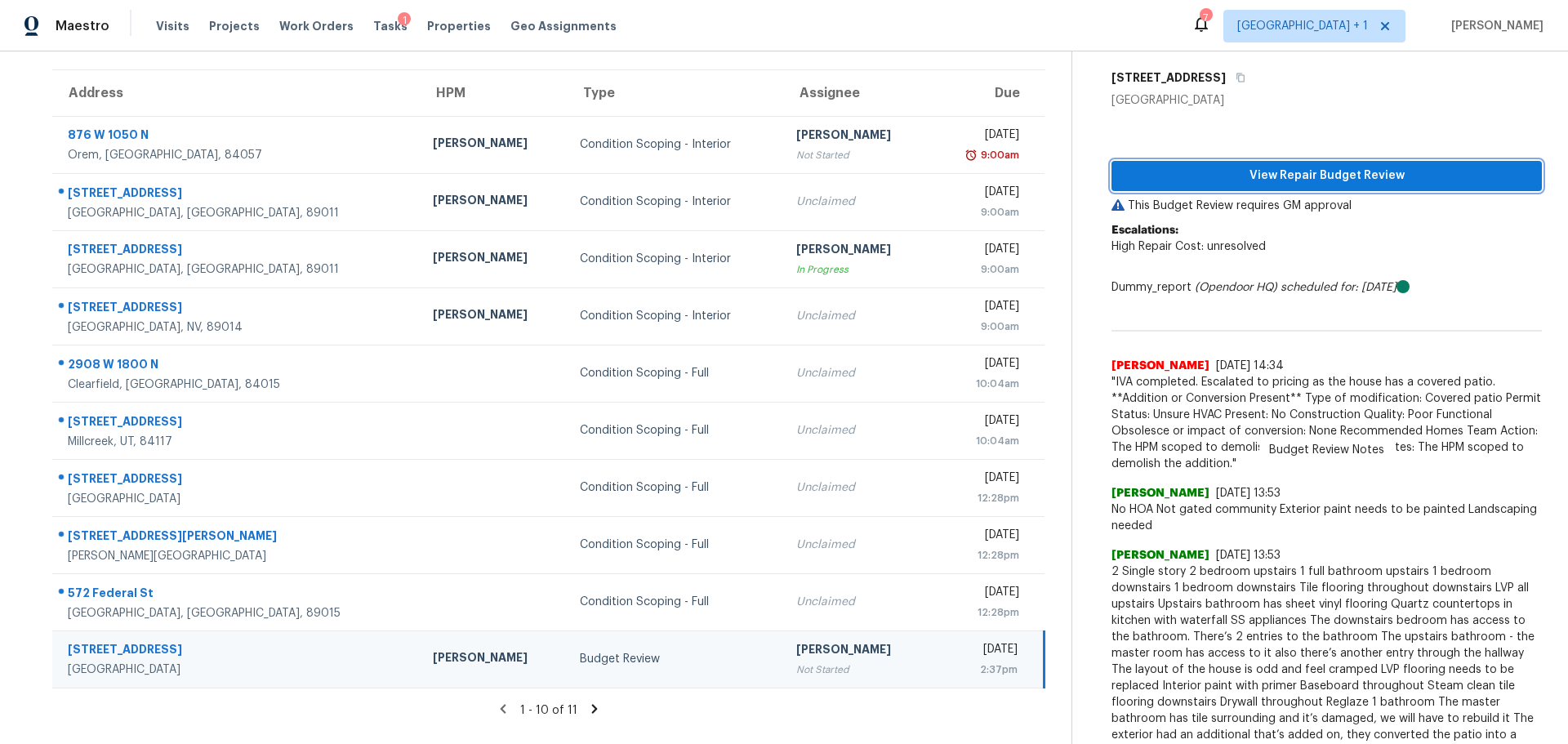
click at [1279, 178] on span "View Repair Budget Review" at bounding box center [1327, 176] width 404 height 21
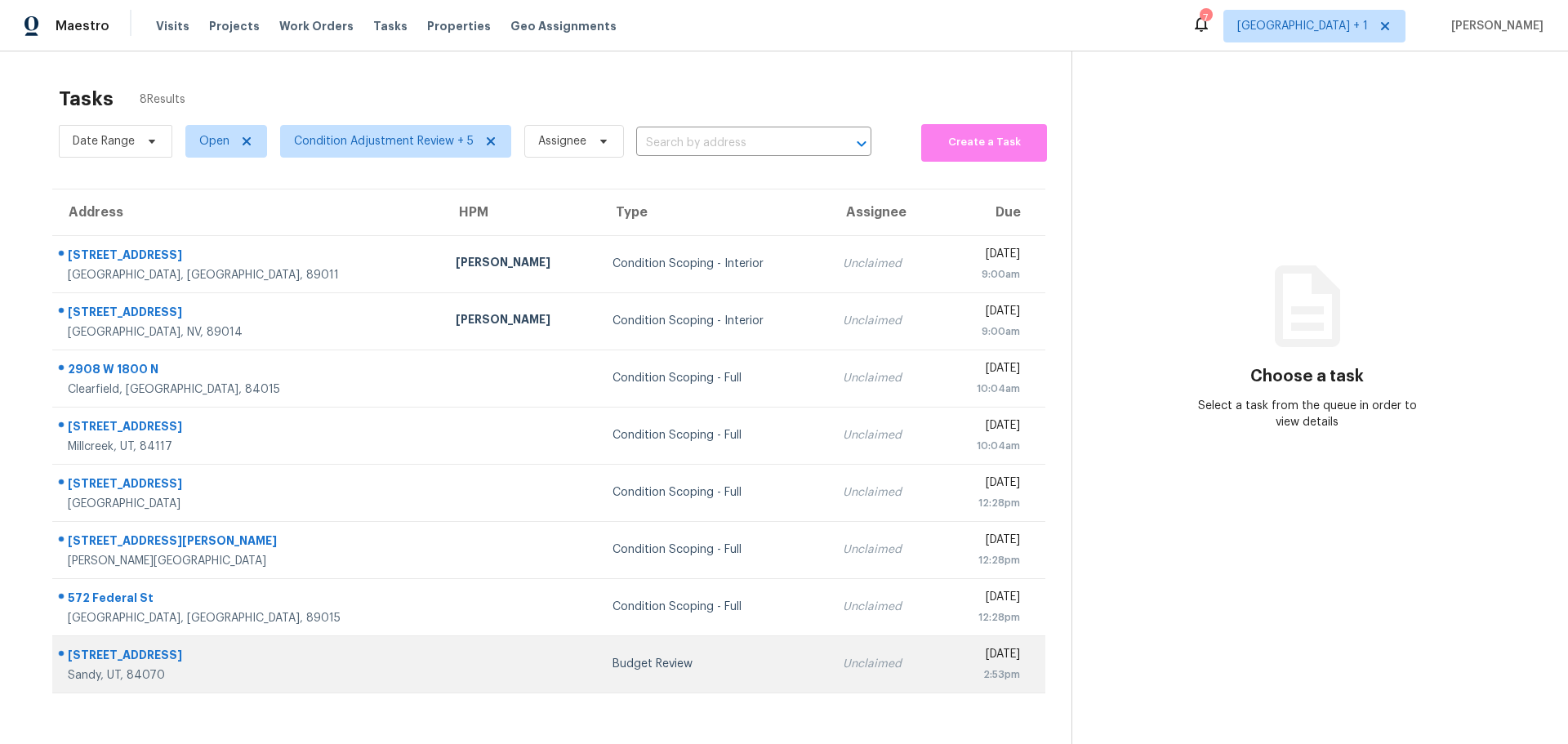
click at [443, 684] on td at bounding box center [521, 664] width 157 height 57
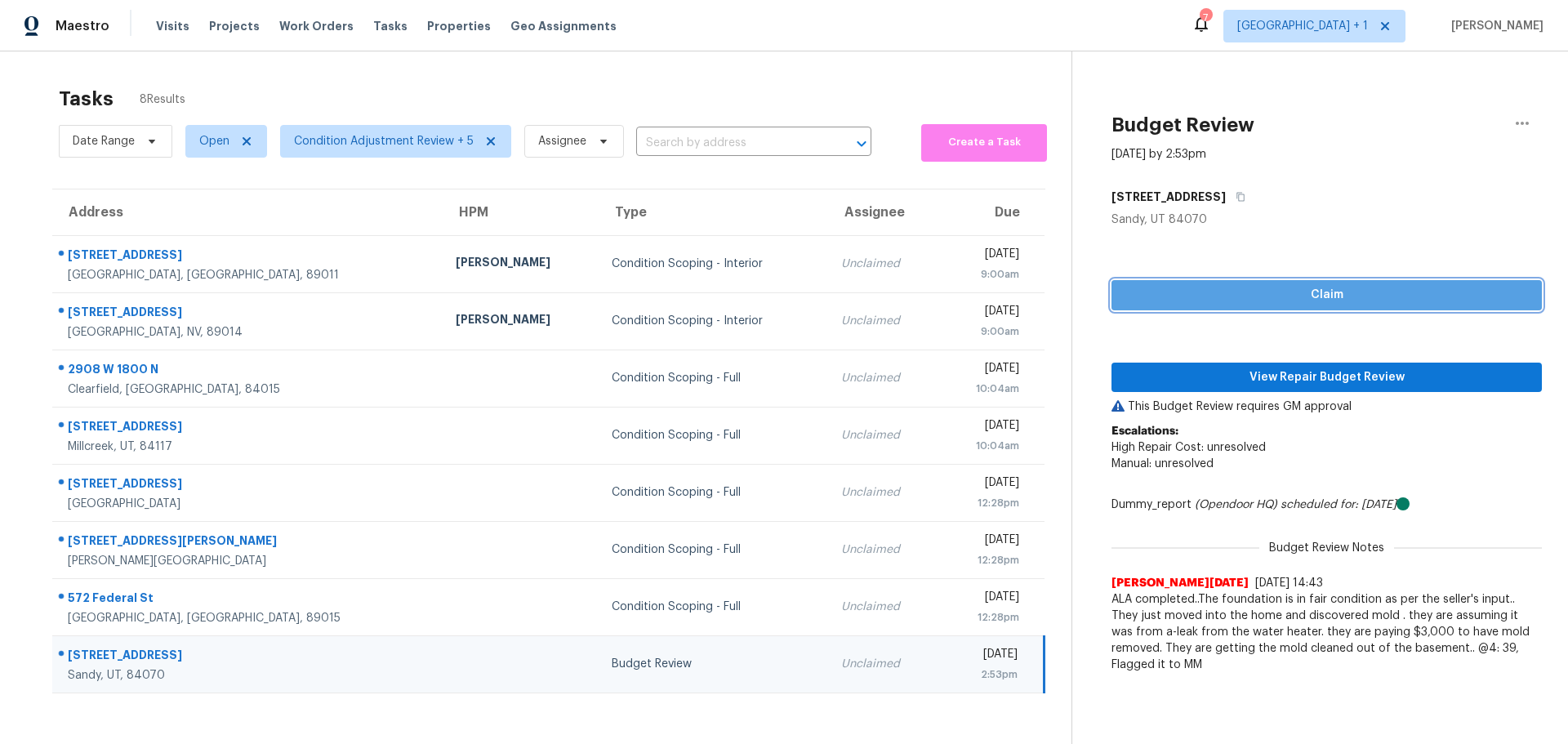
click at [1238, 299] on span "Claim" at bounding box center [1327, 294] width 404 height 21
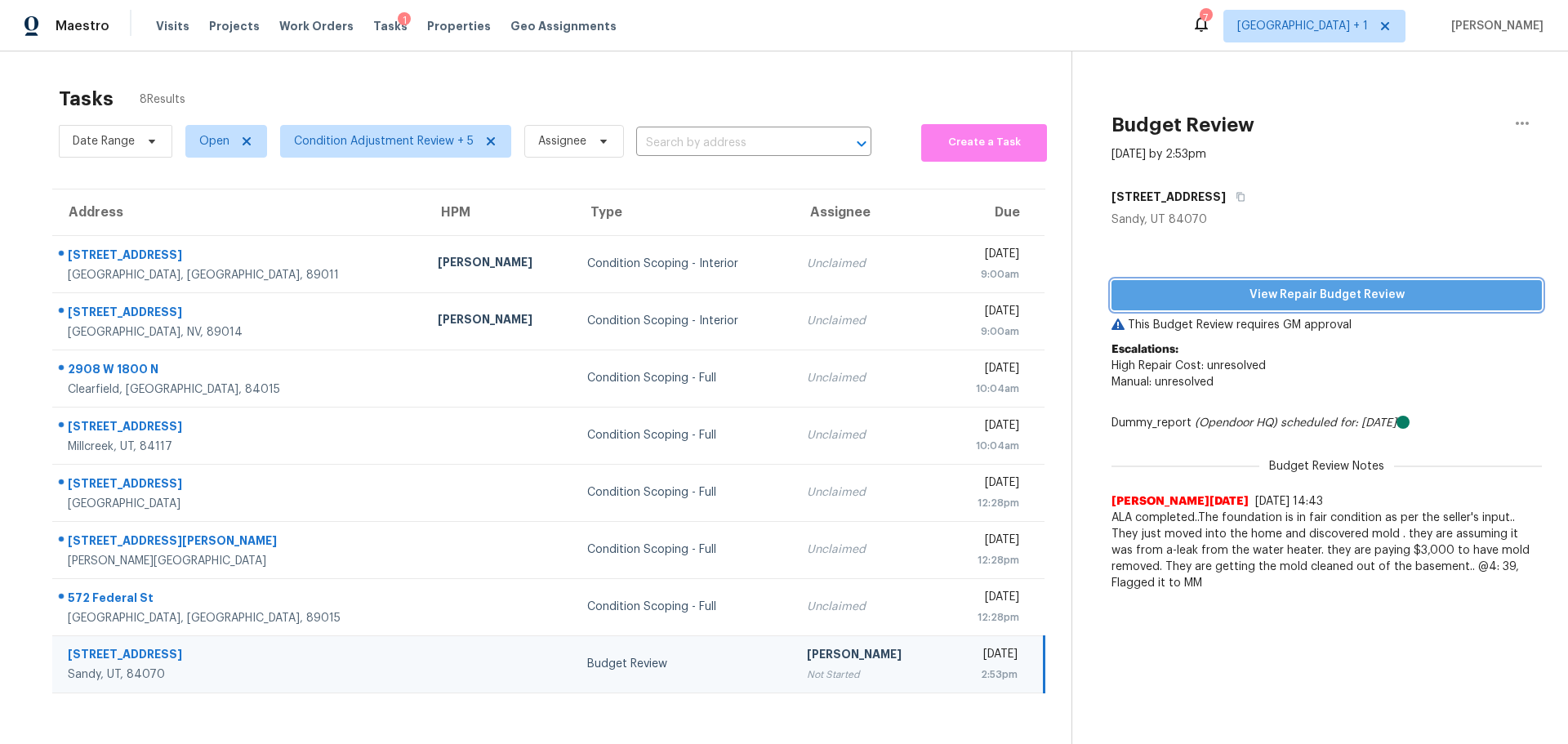
click at [1227, 293] on span "View Repair Budget Review" at bounding box center [1327, 294] width 404 height 21
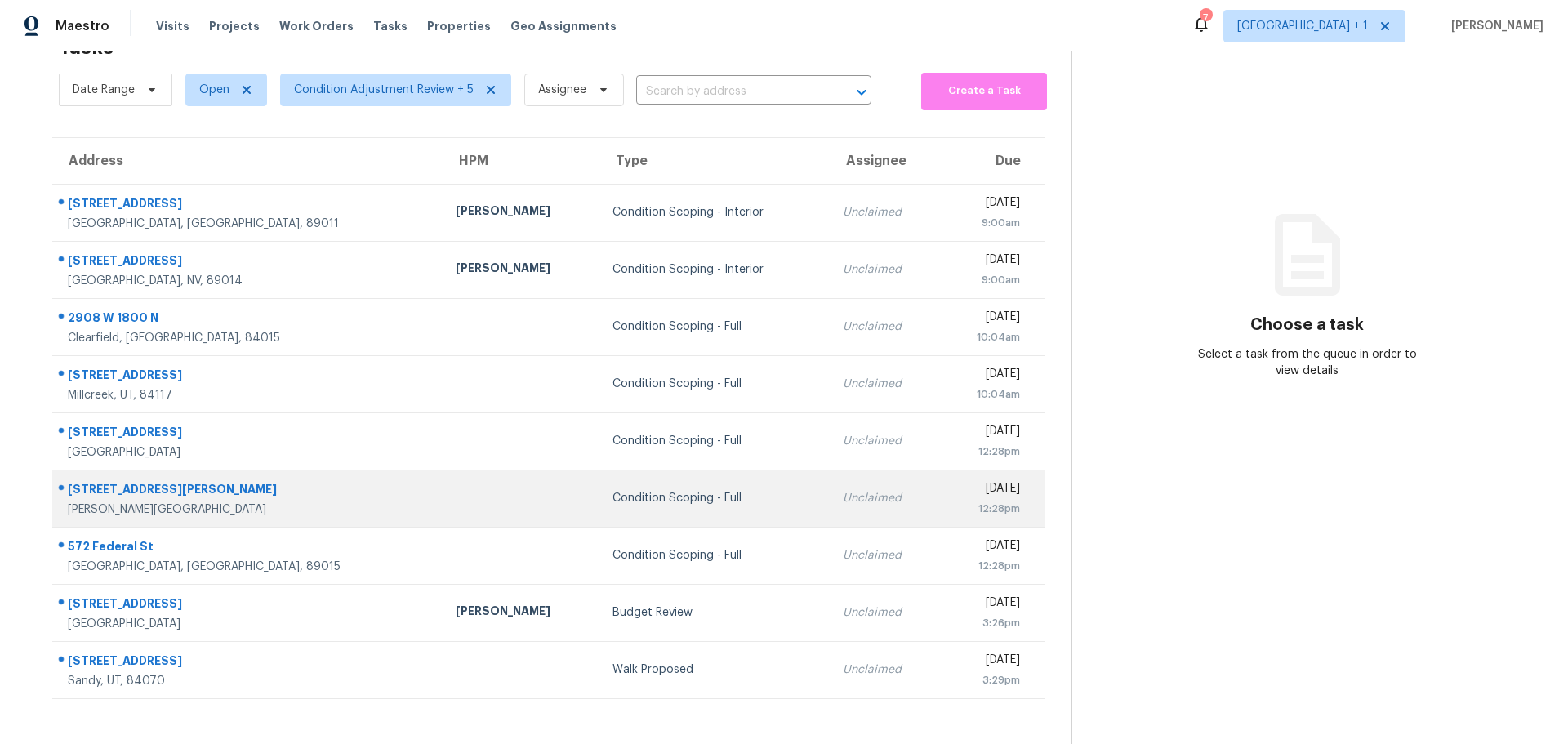
scroll to position [64, 0]
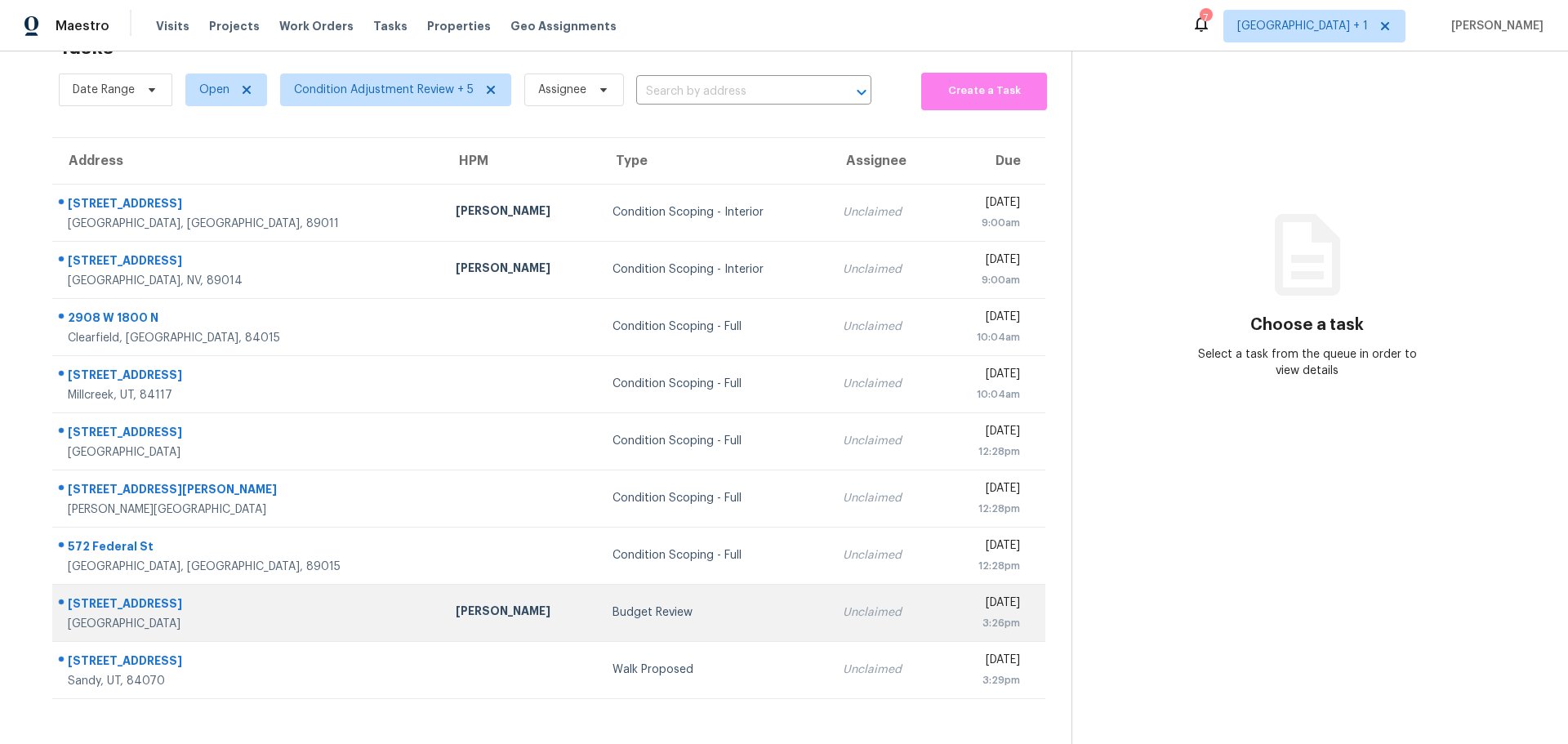
click at [619, 611] on td "Budget Review" at bounding box center [714, 612] width 230 height 57
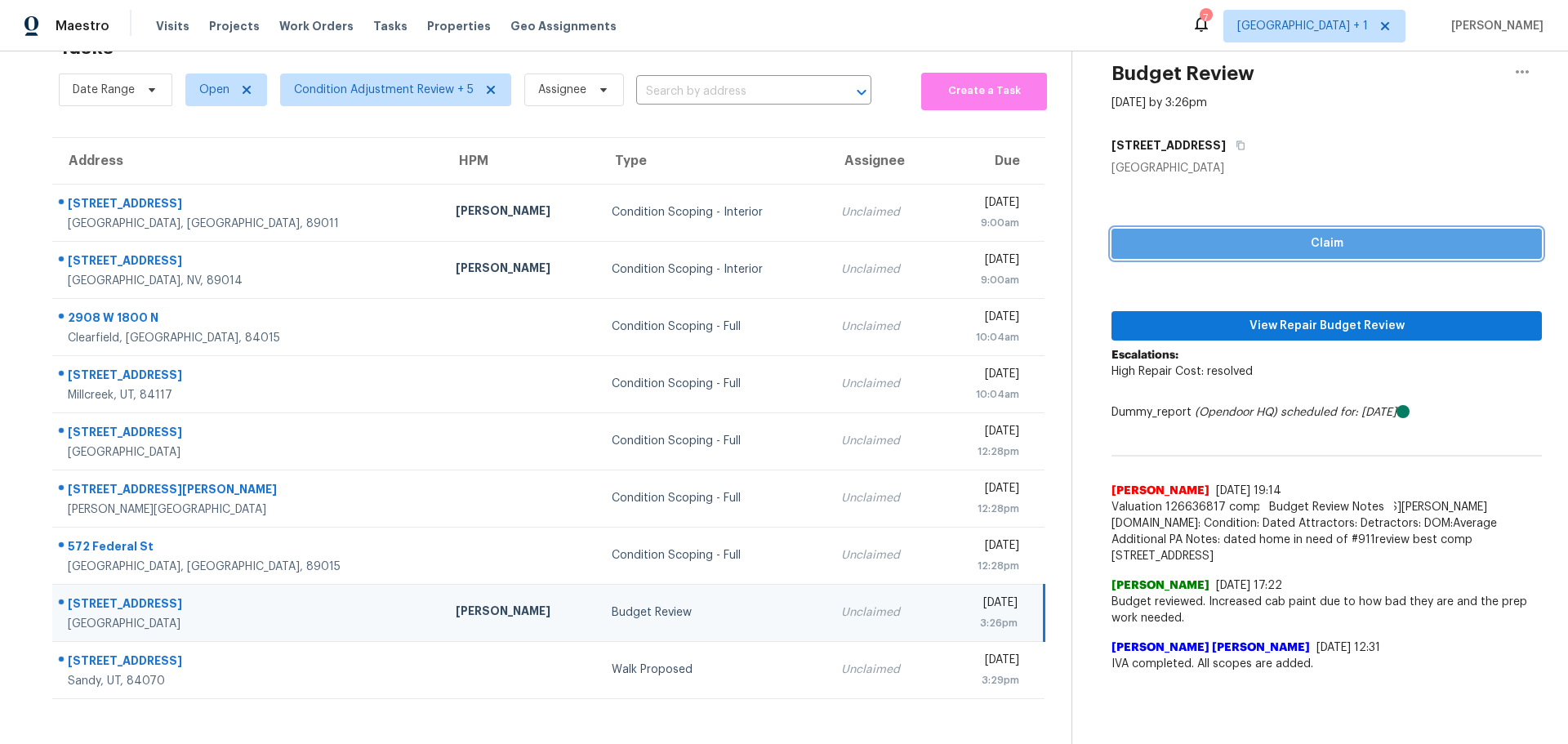
click at [1228, 229] on button "Claim" at bounding box center [1327, 243] width 431 height 30
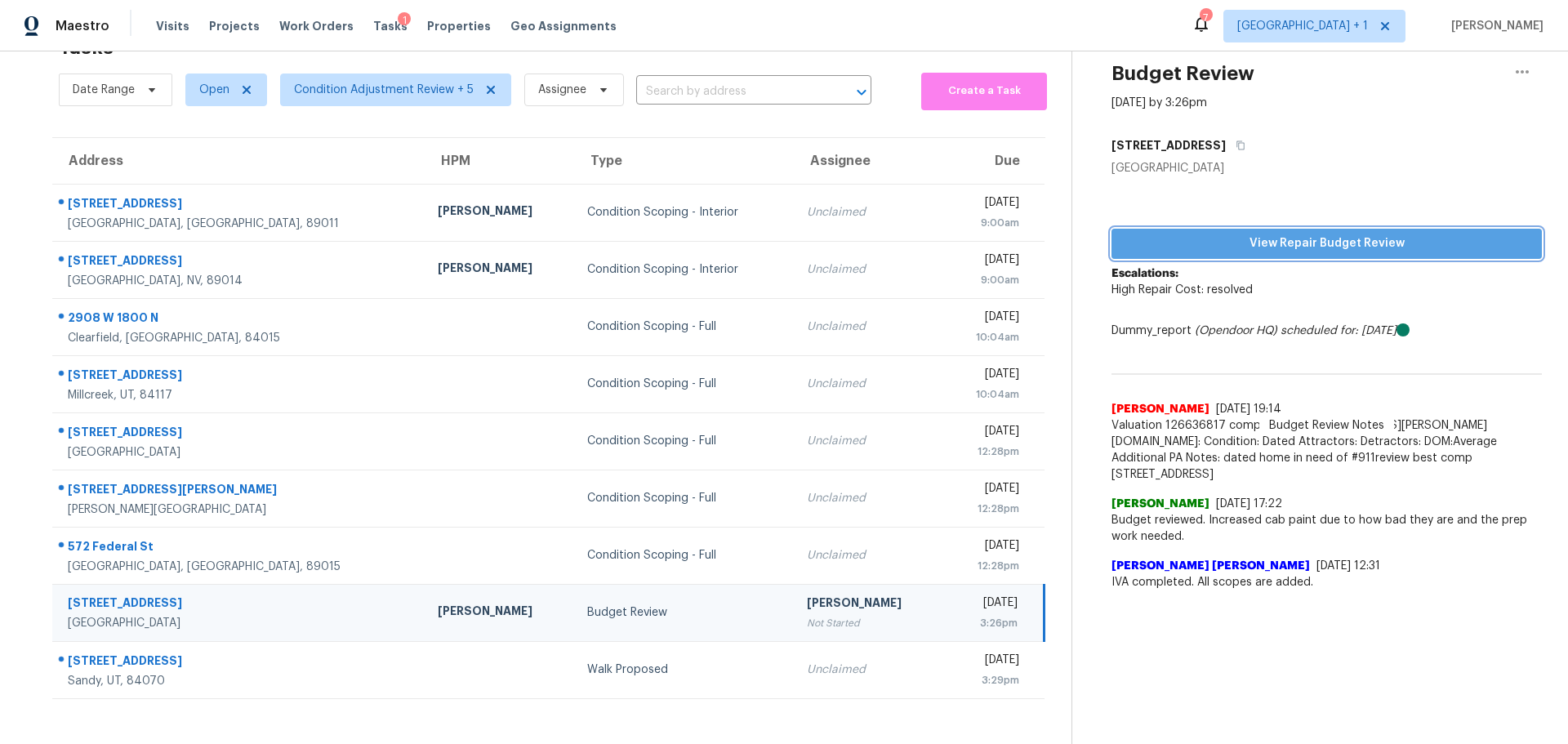
click at [1255, 234] on span "View Repair Budget Review" at bounding box center [1327, 243] width 404 height 21
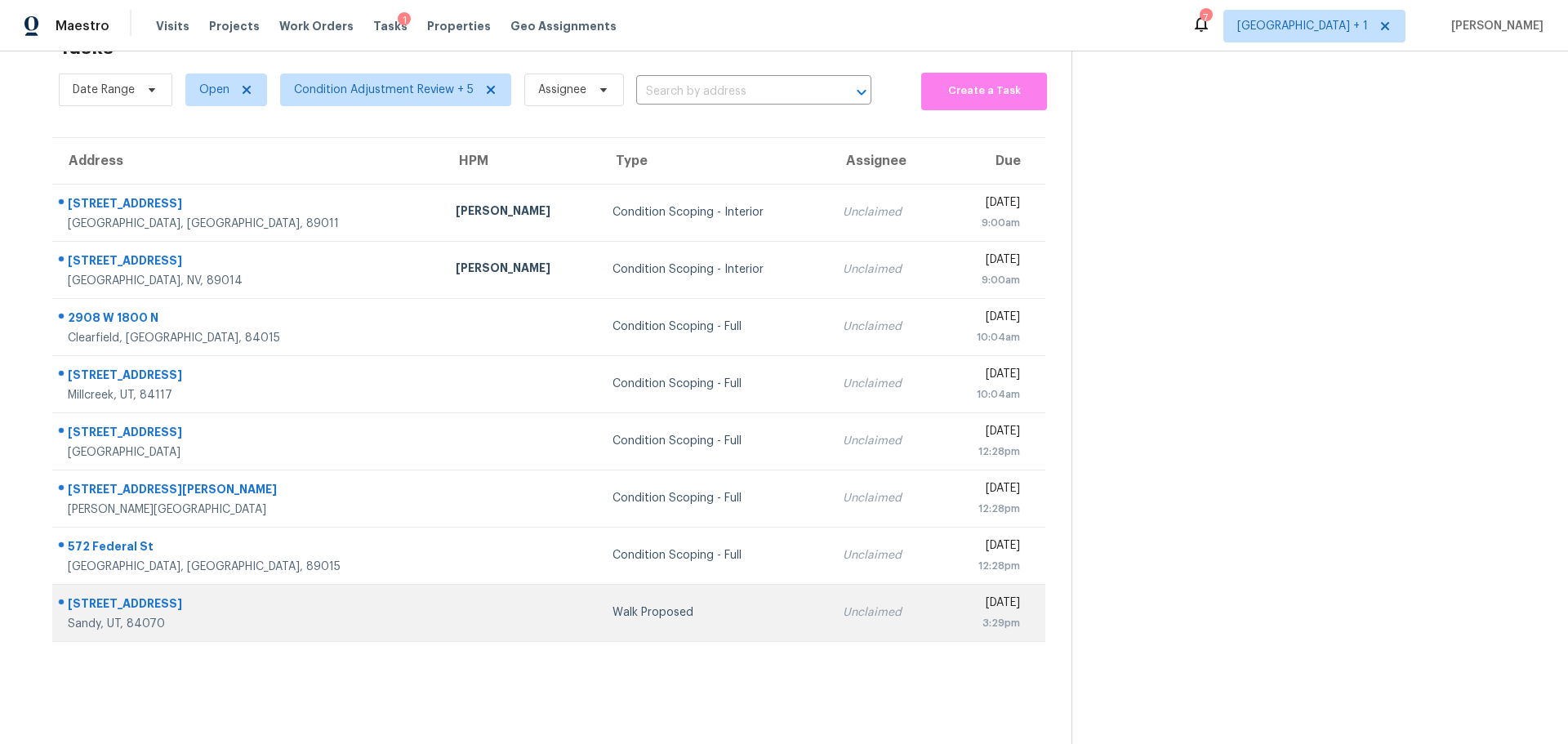
click at [275, 605] on td "569 E Aloha Ln Sandy, UT, 84070" at bounding box center [247, 612] width 391 height 57
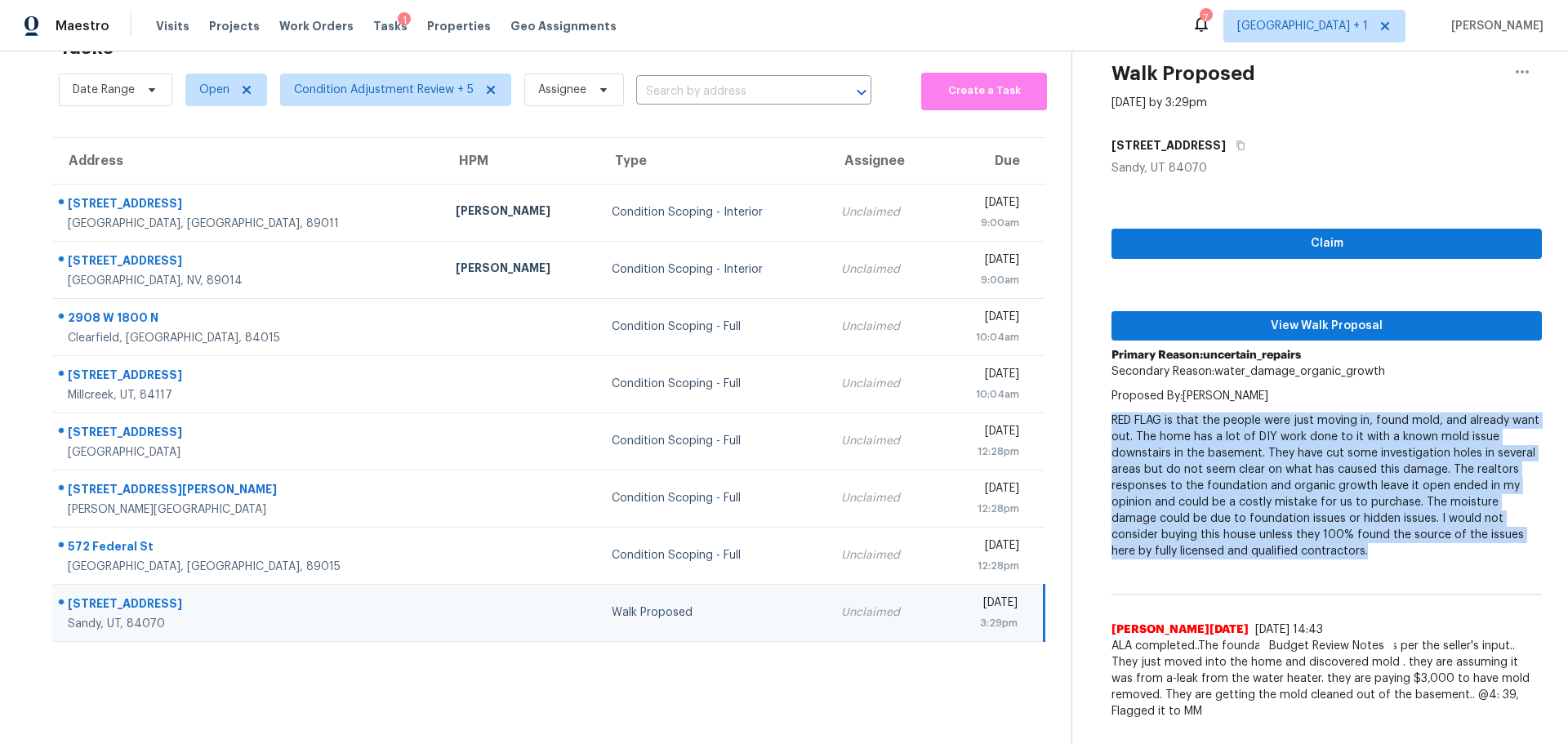
drag, startPoint x: 1101, startPoint y: 407, endPoint x: 1381, endPoint y: 540, distance: 310.0
click at [1381, 540] on p "RED FLAG is that the people were just moving in, found mold, and already want o…" at bounding box center [1327, 486] width 431 height 147
copy p "RED FLAG is that the people were just moving in, found mold, and already want o…"
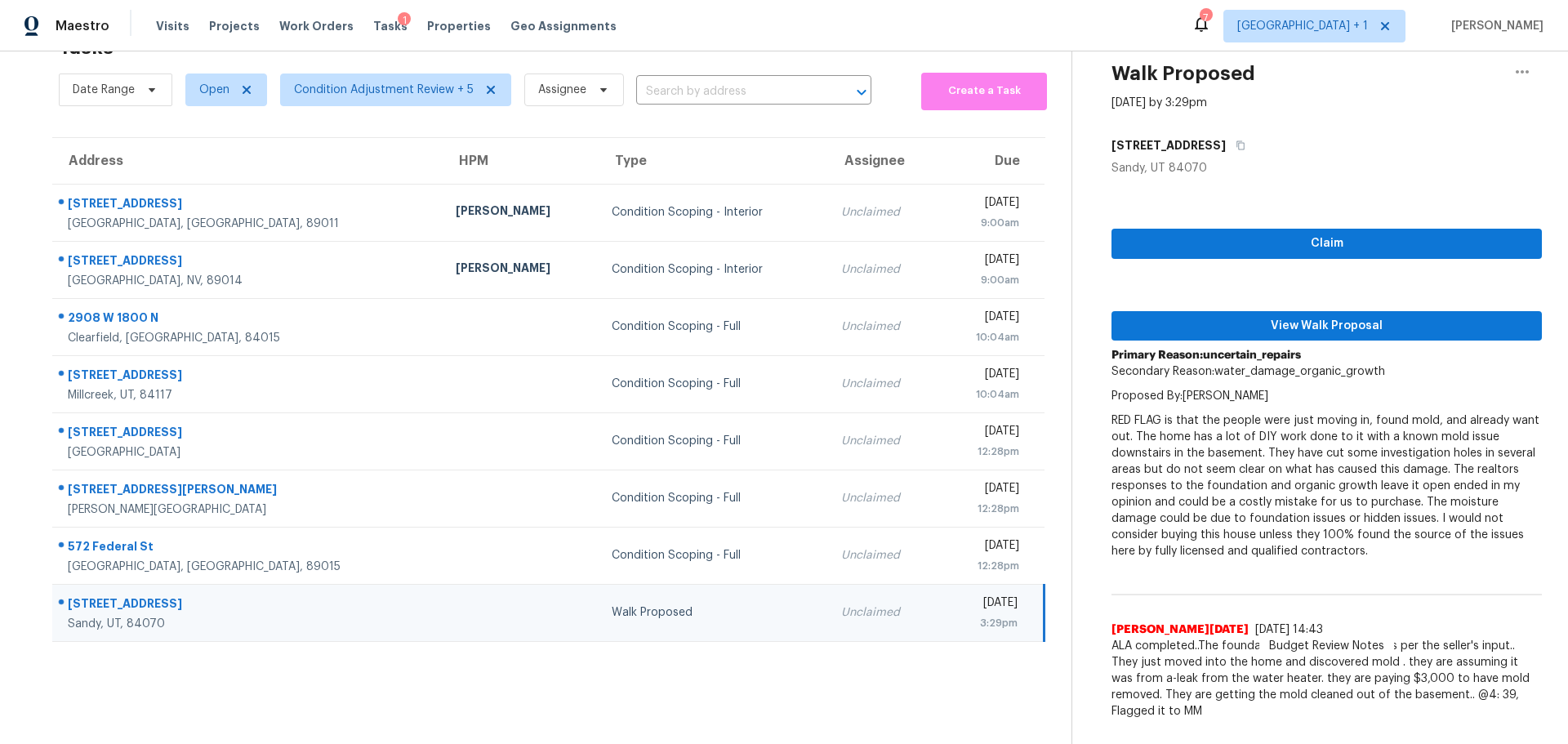
click at [397, 24] on div "1" at bounding box center [403, 20] width 13 height 17
click at [373, 23] on span "Tasks" at bounding box center [390, 27] width 34 height 12
